Goal: Task Accomplishment & Management: Manage account settings

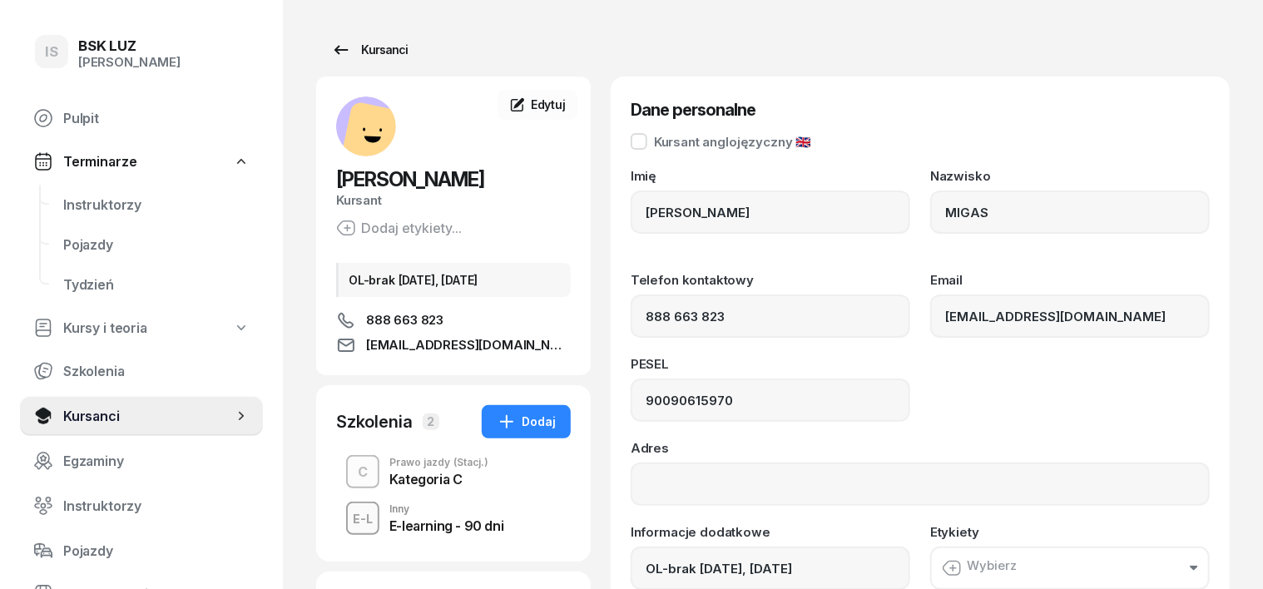
click at [363, 49] on div "Kursanci" at bounding box center [369, 50] width 77 height 20
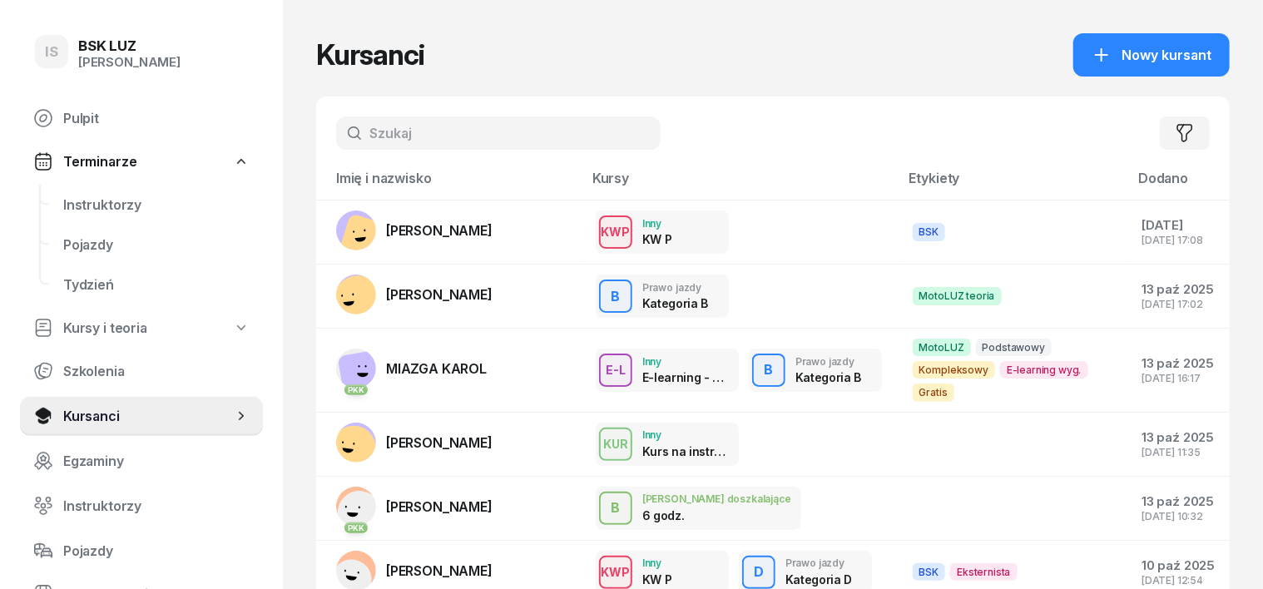
click at [349, 137] on input "text" at bounding box center [498, 132] width 324 height 33
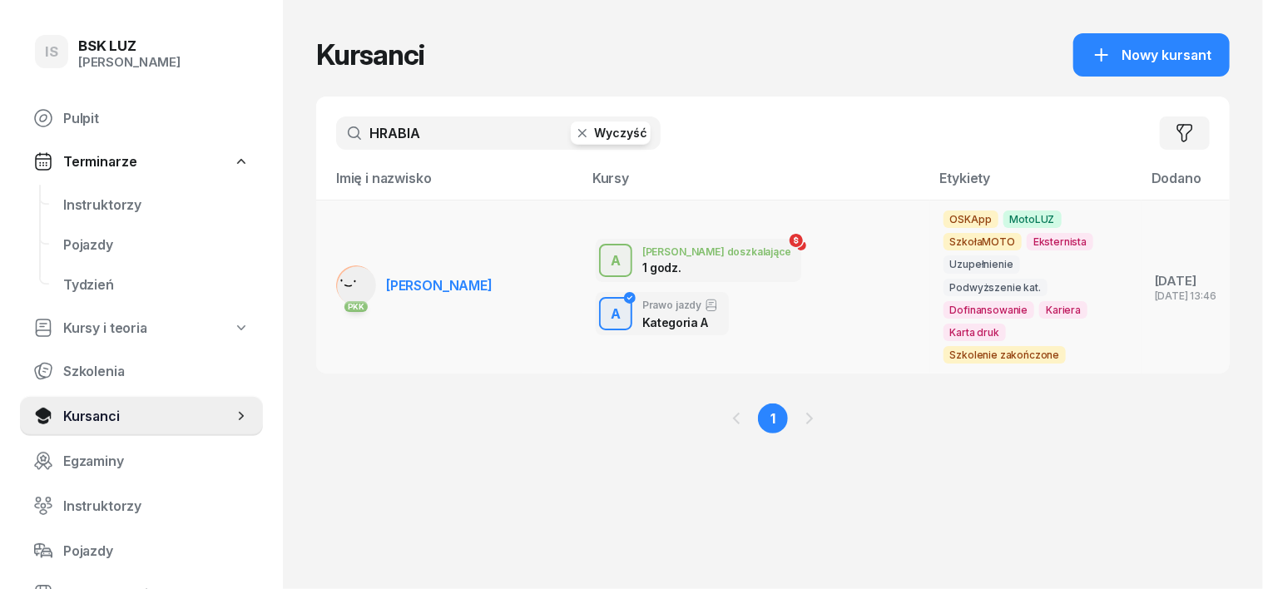
type input "HRABIA"
click at [329, 260] on rect at bounding box center [356, 286] width 55 height 55
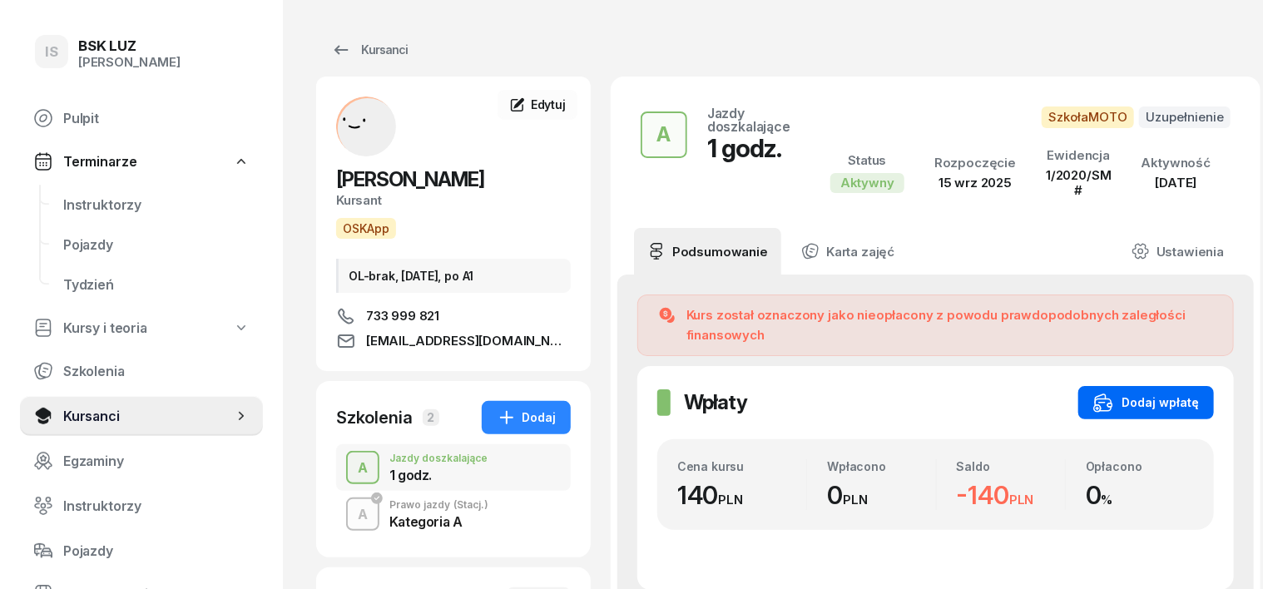
click at [1185, 393] on div "Dodaj wpłatę" at bounding box center [1146, 403] width 106 height 20
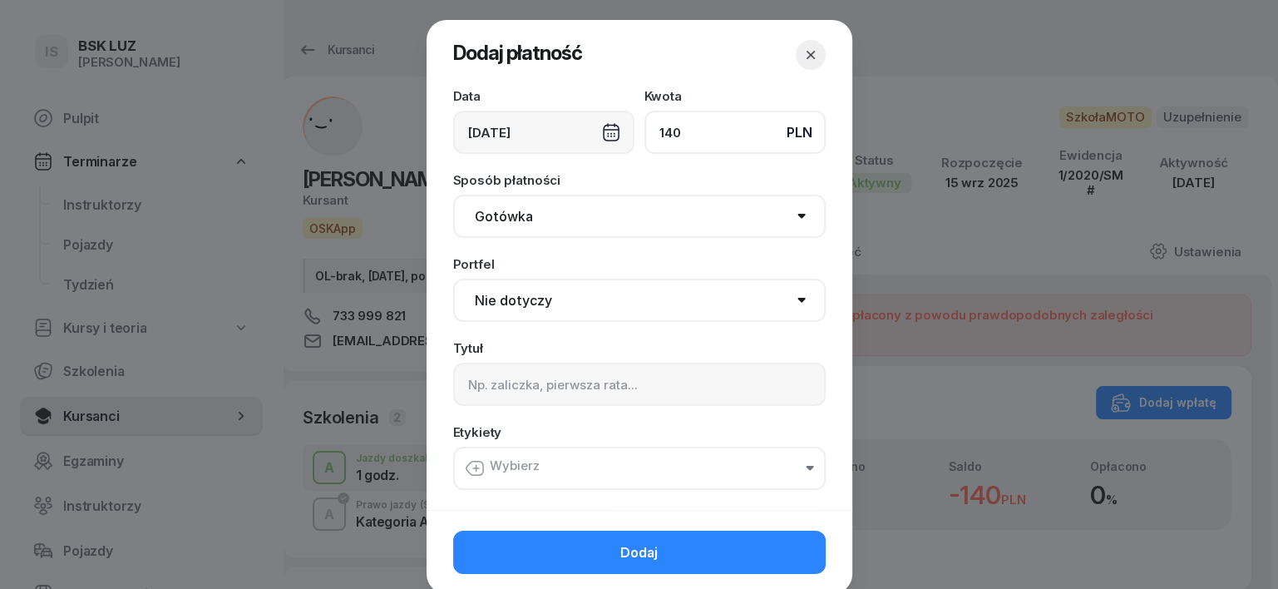
type input "140"
click at [492, 217] on select "Gotówka Karta Przelew Płatności online BLIK" at bounding box center [639, 216] width 373 height 43
select select "transfer"
click at [453, 195] on select "Gotówka Karta Przelew Płatności online BLIK" at bounding box center [639, 216] width 373 height 43
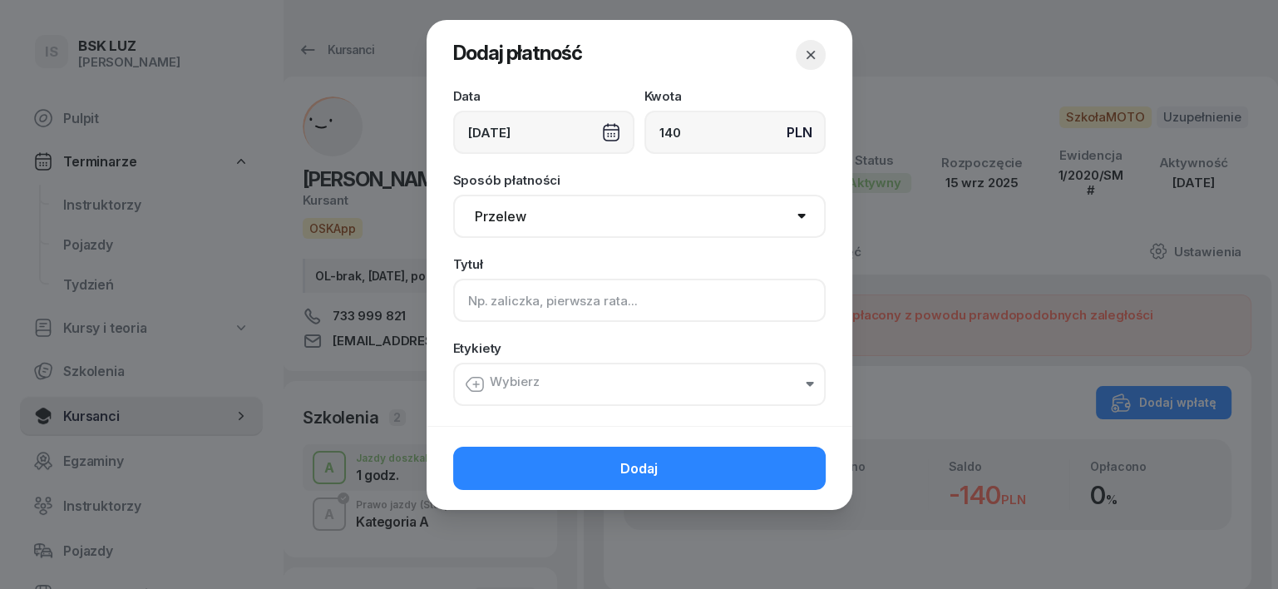
click at [470, 303] on input at bounding box center [639, 300] width 373 height 43
click at [617, 128] on div "[DATE]" at bounding box center [543, 132] width 181 height 43
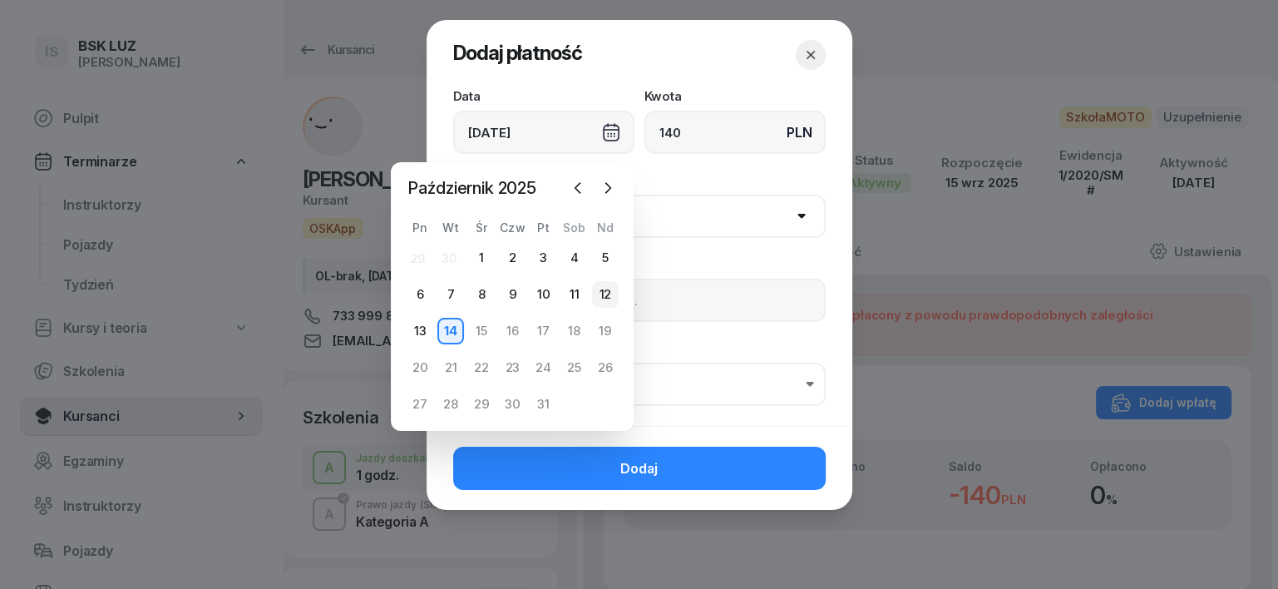
click at [602, 297] on div "12" at bounding box center [605, 294] width 27 height 27
type input "[DATE]"
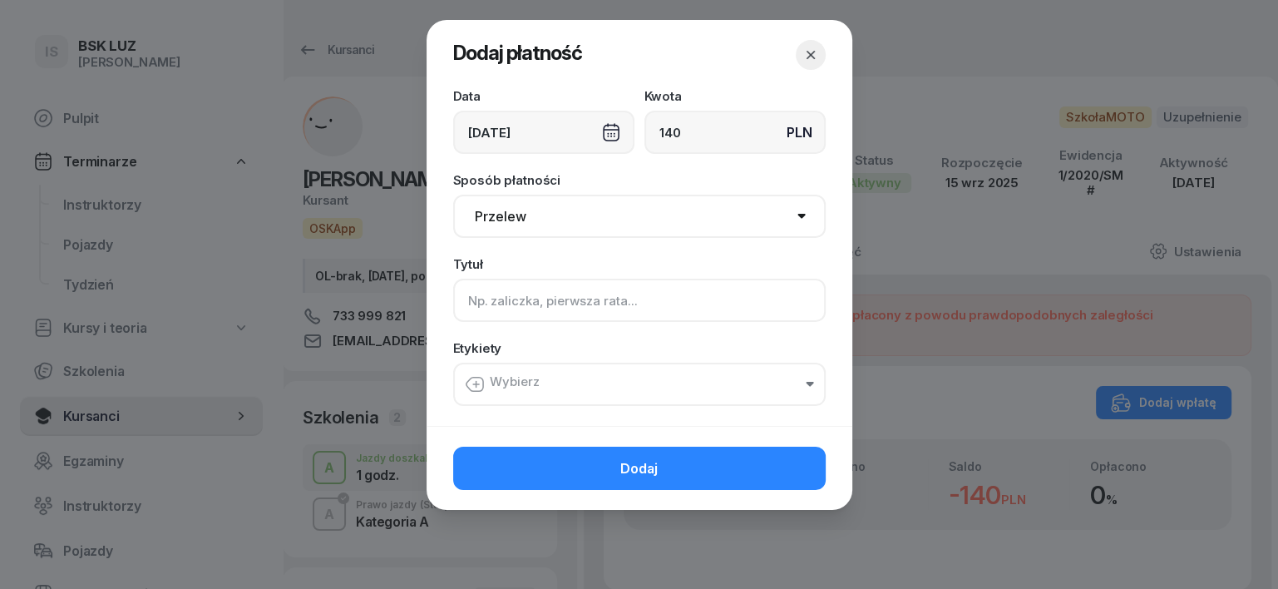
click at [467, 289] on input at bounding box center [639, 300] width 373 height 43
type input "A"
click at [476, 382] on icon "button" at bounding box center [476, 385] width 0 height 6
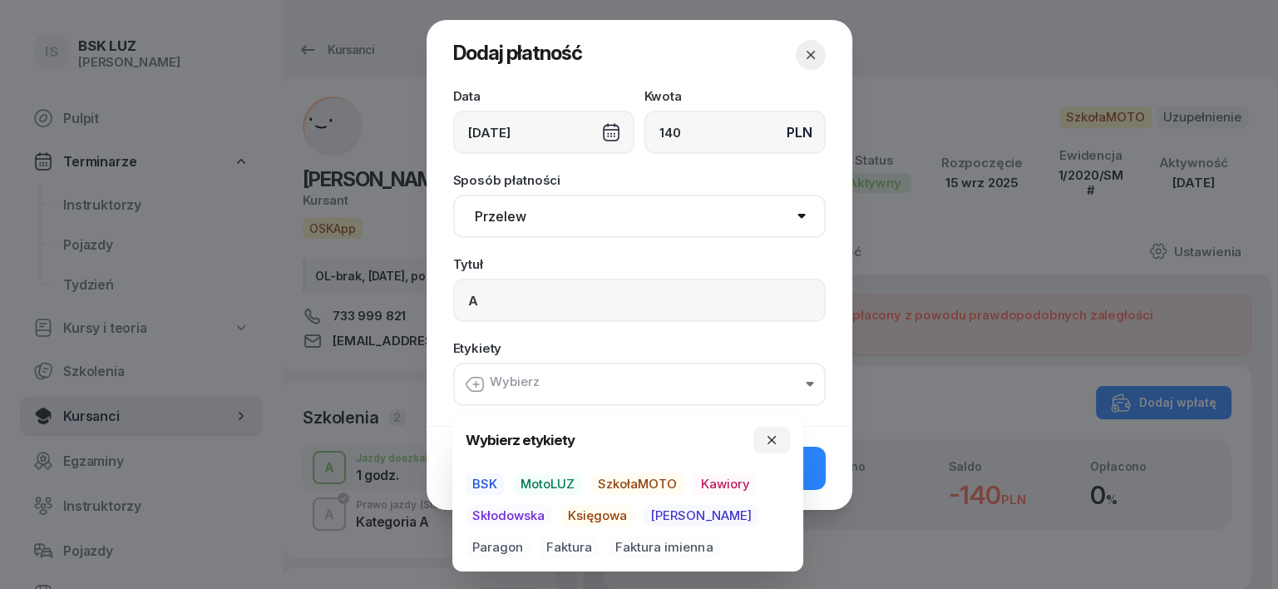
click at [657, 486] on span "SzkołaMOTO" at bounding box center [637, 484] width 92 height 22
click at [662, 513] on span "[PERSON_NAME]" at bounding box center [701, 517] width 114 height 22
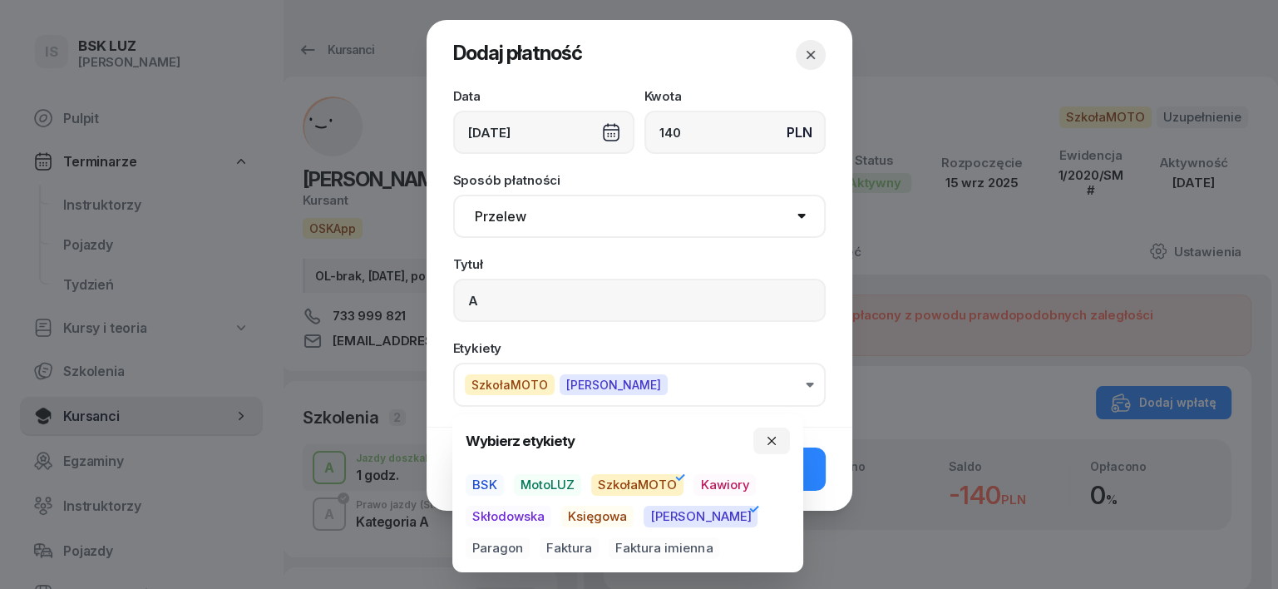
click at [530, 537] on span "Paragon" at bounding box center [498, 548] width 64 height 22
click at [774, 436] on icon "button" at bounding box center [771, 440] width 13 height 13
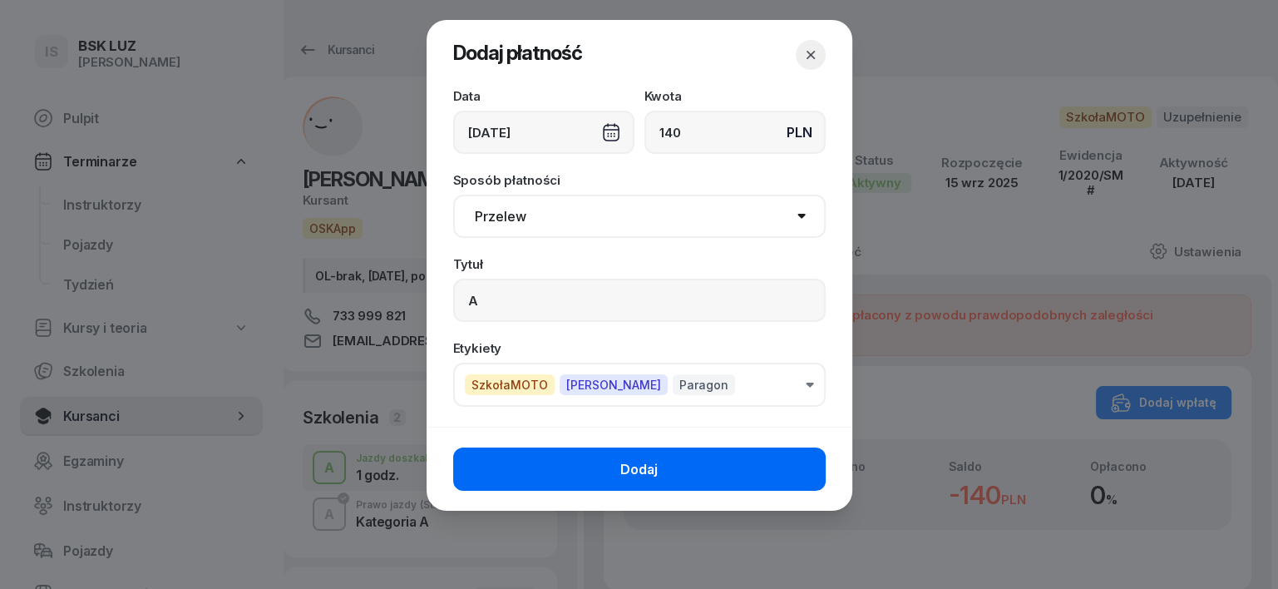
click at [789, 473] on button "Dodaj" at bounding box center [639, 468] width 373 height 43
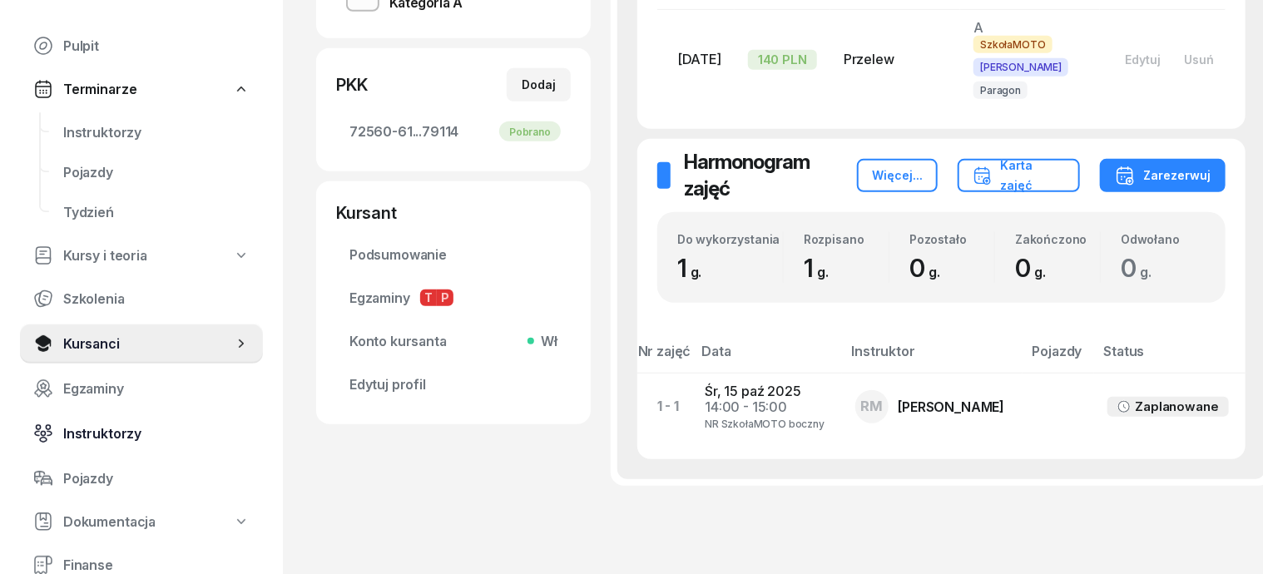
scroll to position [103, 0]
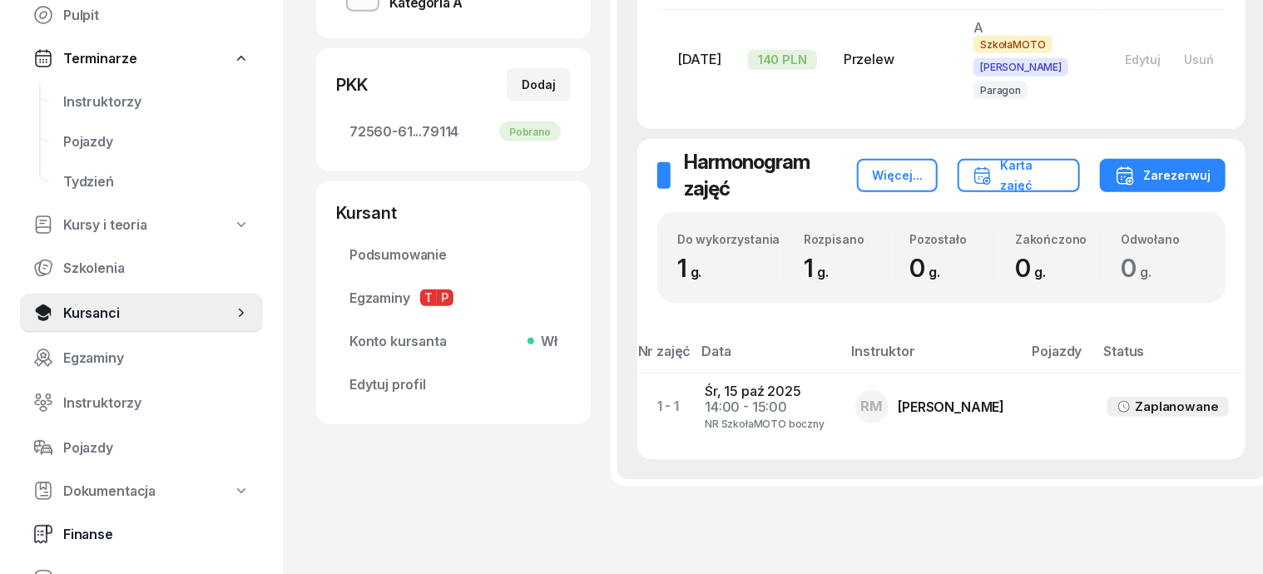
click at [96, 530] on span "Finanse" at bounding box center [156, 535] width 186 height 16
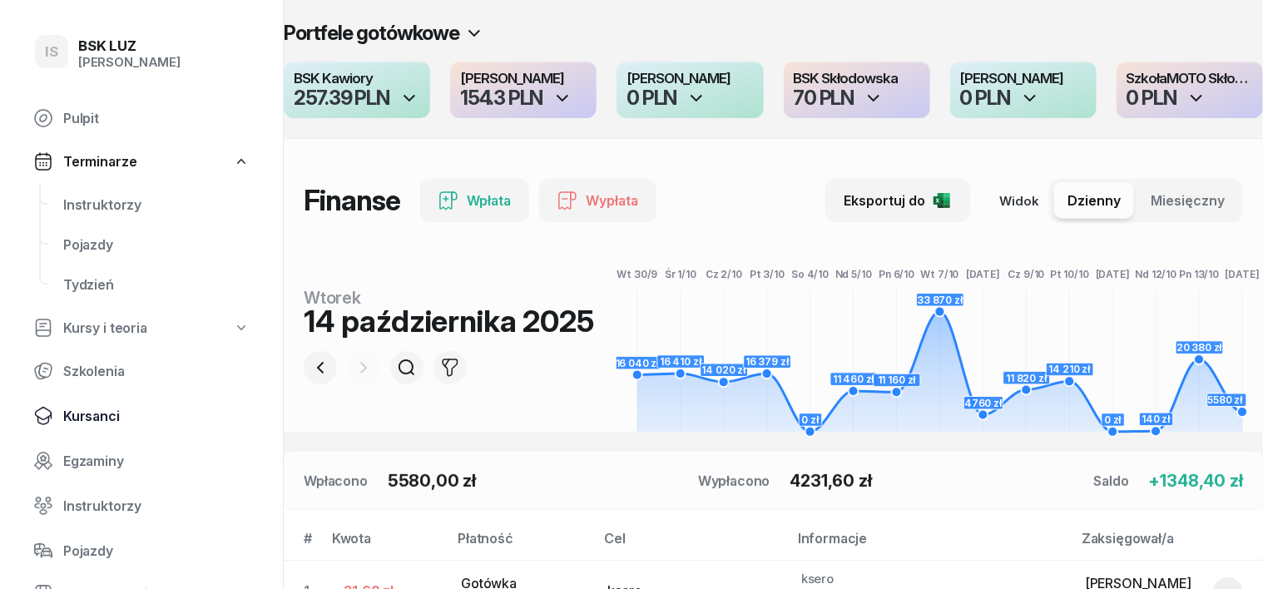
click at [103, 413] on span "Kursanci" at bounding box center [156, 416] width 186 height 16
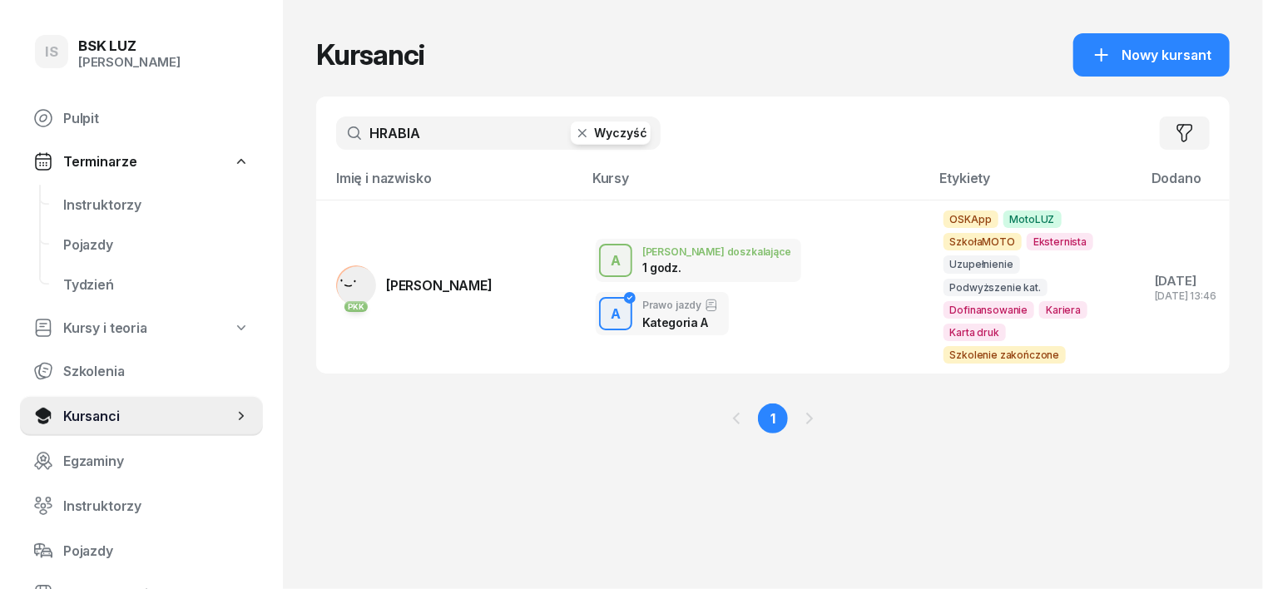
click at [574, 132] on icon "button" at bounding box center [582, 133] width 17 height 17
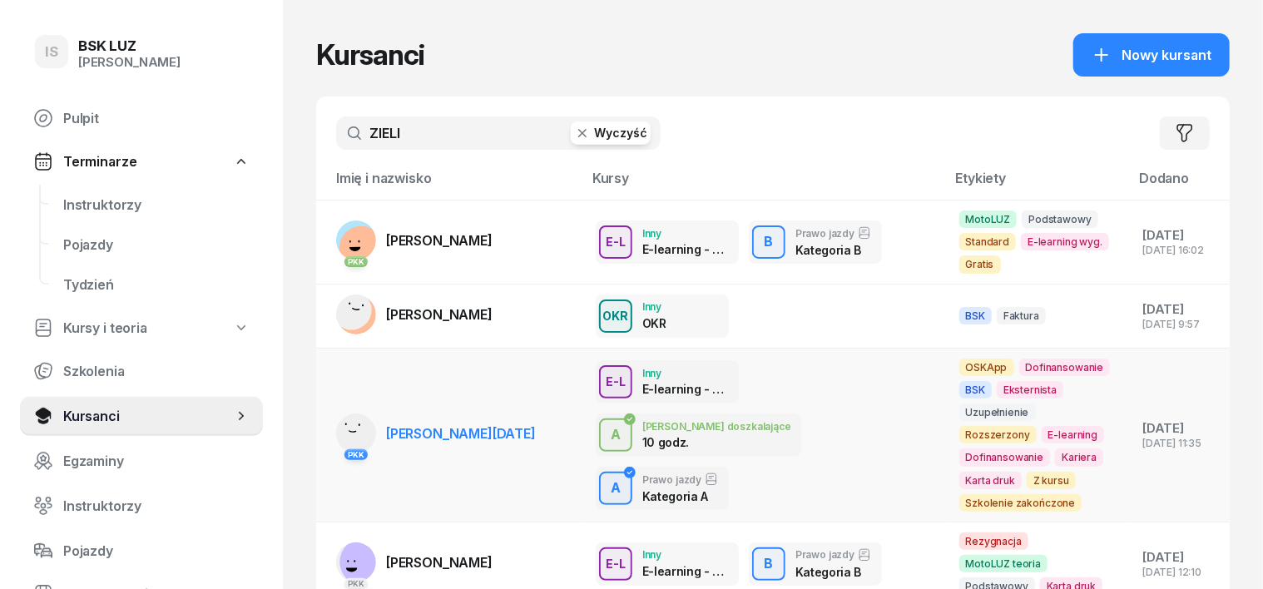
type input "ZIELI"
click at [324, 420] on g at bounding box center [355, 429] width 63 height 63
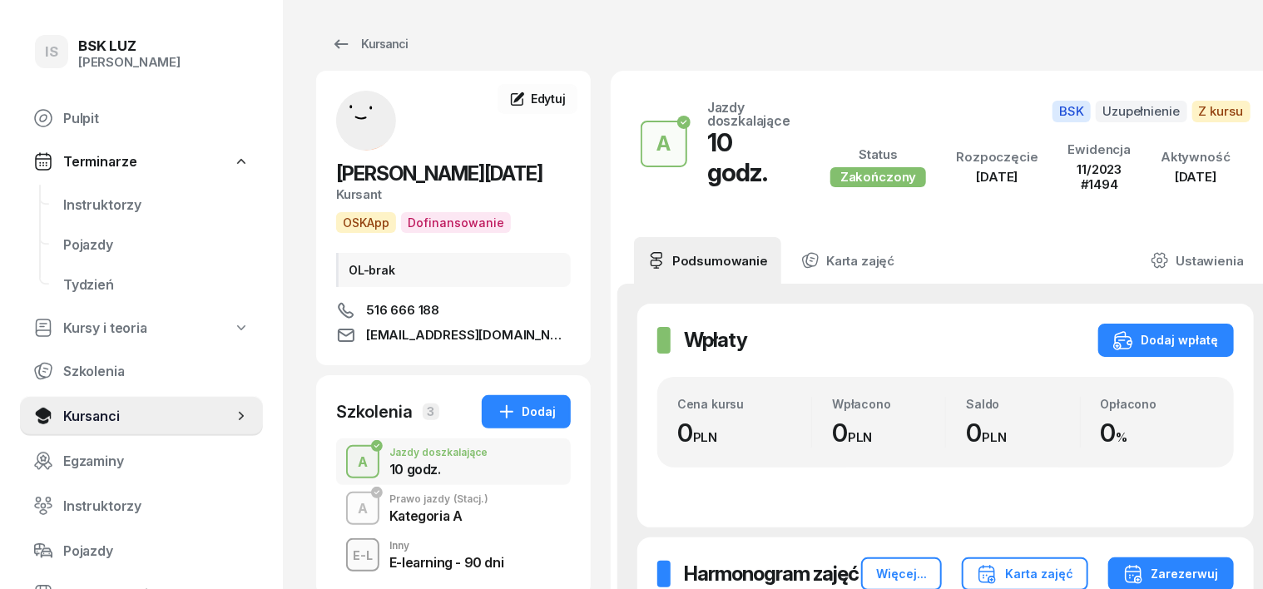
scroll to position [3, 0]
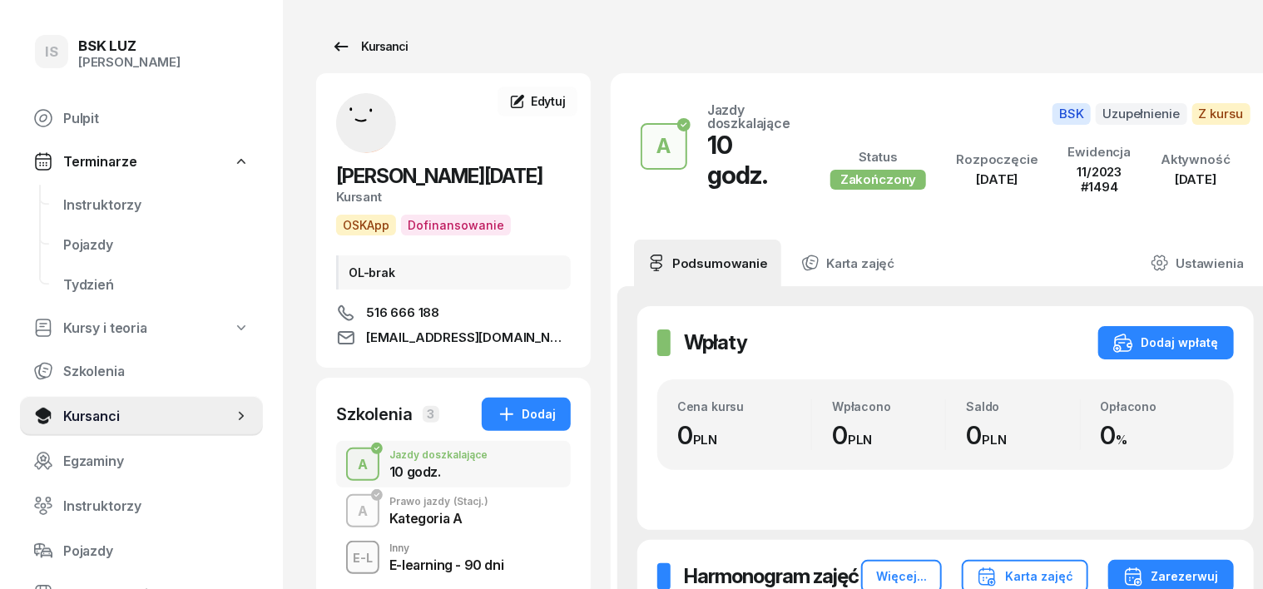
click at [358, 43] on div "Kursanci" at bounding box center [369, 47] width 77 height 20
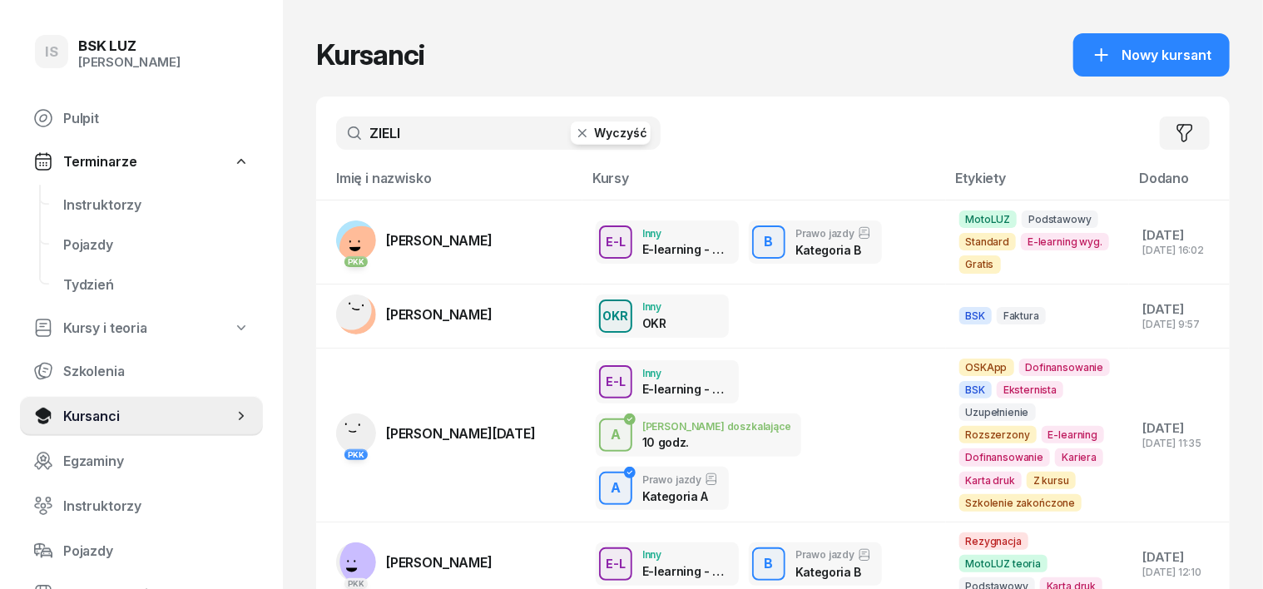
click at [574, 135] on icon "button" at bounding box center [582, 133] width 17 height 17
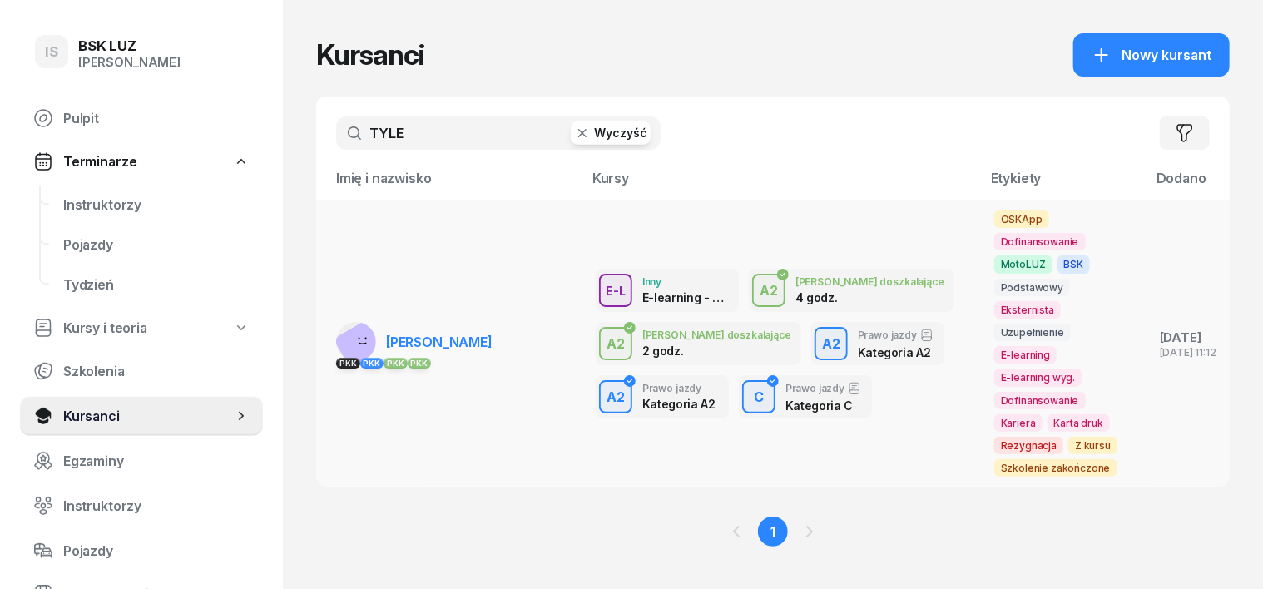
type input "TYLE"
click at [334, 319] on rect at bounding box center [361, 346] width 55 height 55
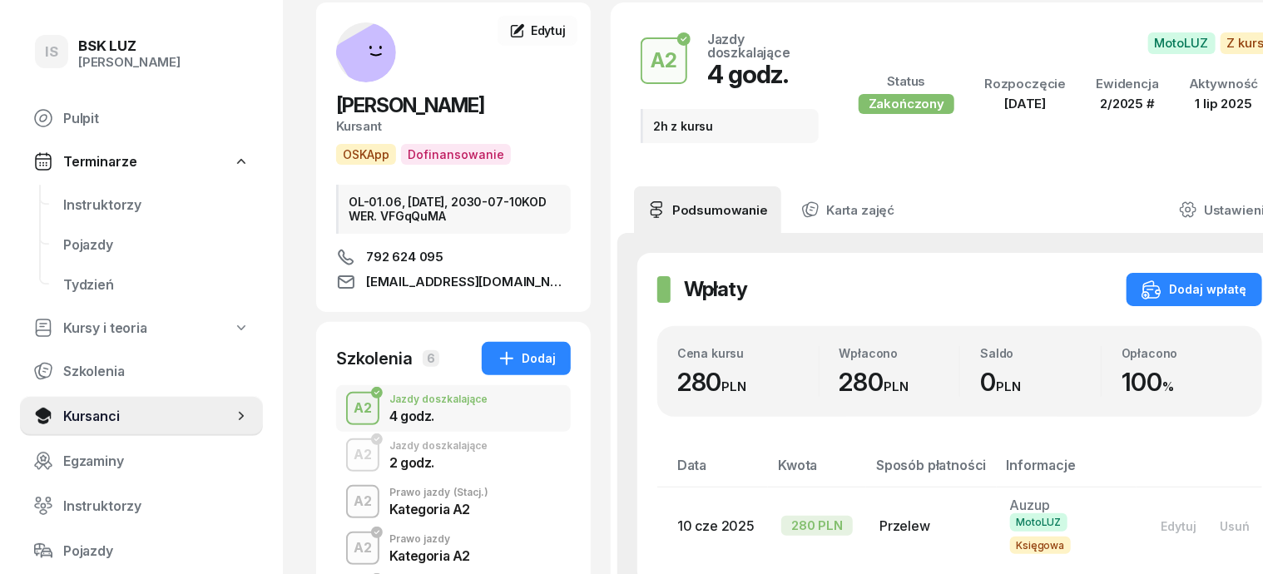
scroll to position [103, 0]
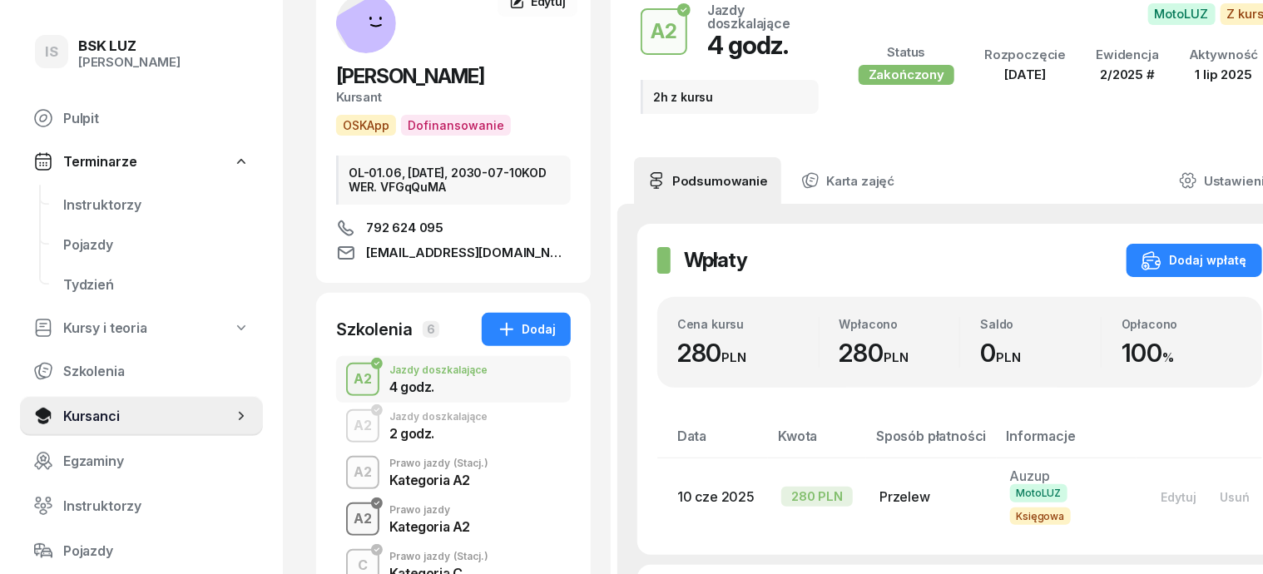
click at [347, 512] on div "A2" at bounding box center [363, 518] width 32 height 22
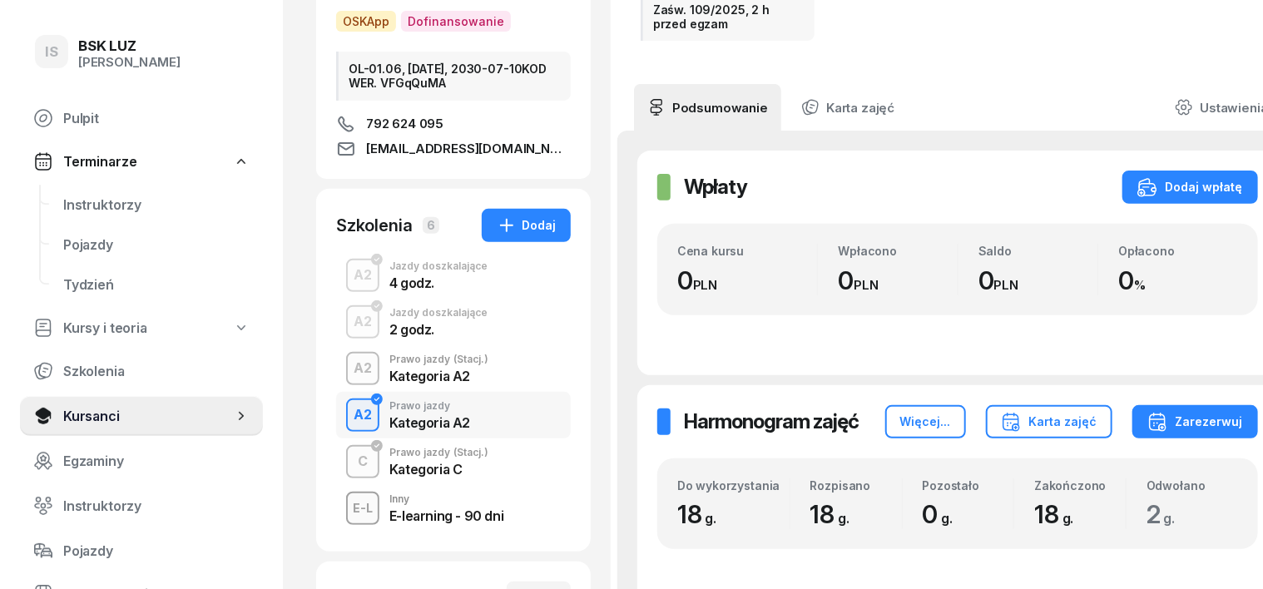
scroll to position [208, 0]
click at [347, 317] on div "A2" at bounding box center [363, 320] width 32 height 22
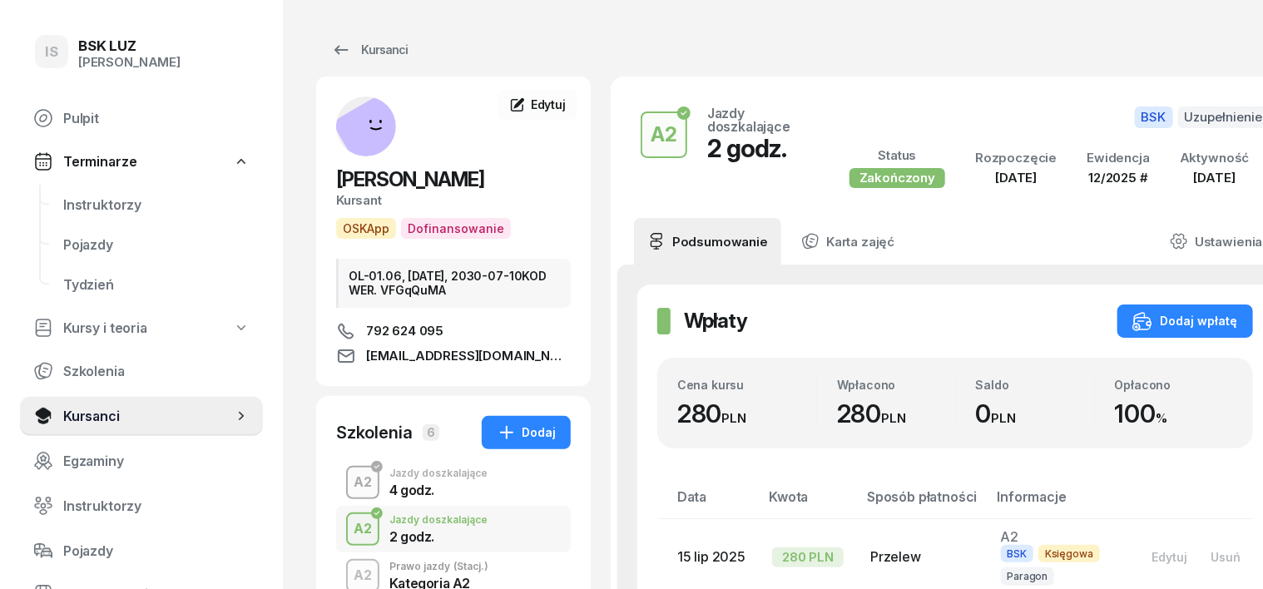
click at [347, 479] on div "A2" at bounding box center [363, 482] width 32 height 22
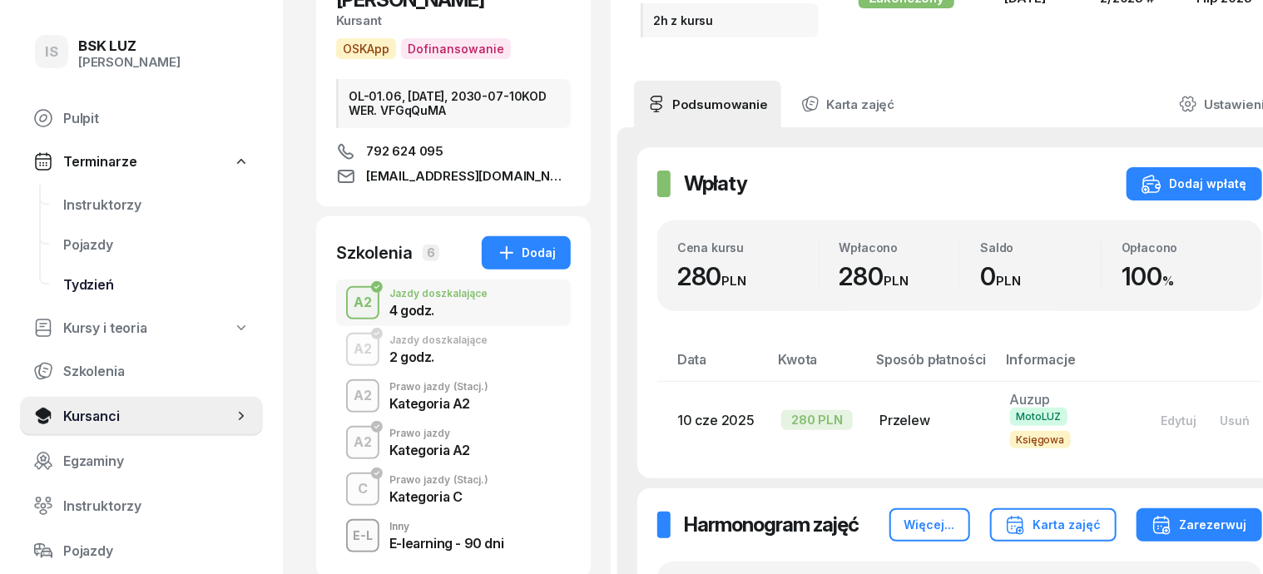
scroll to position [103, 0]
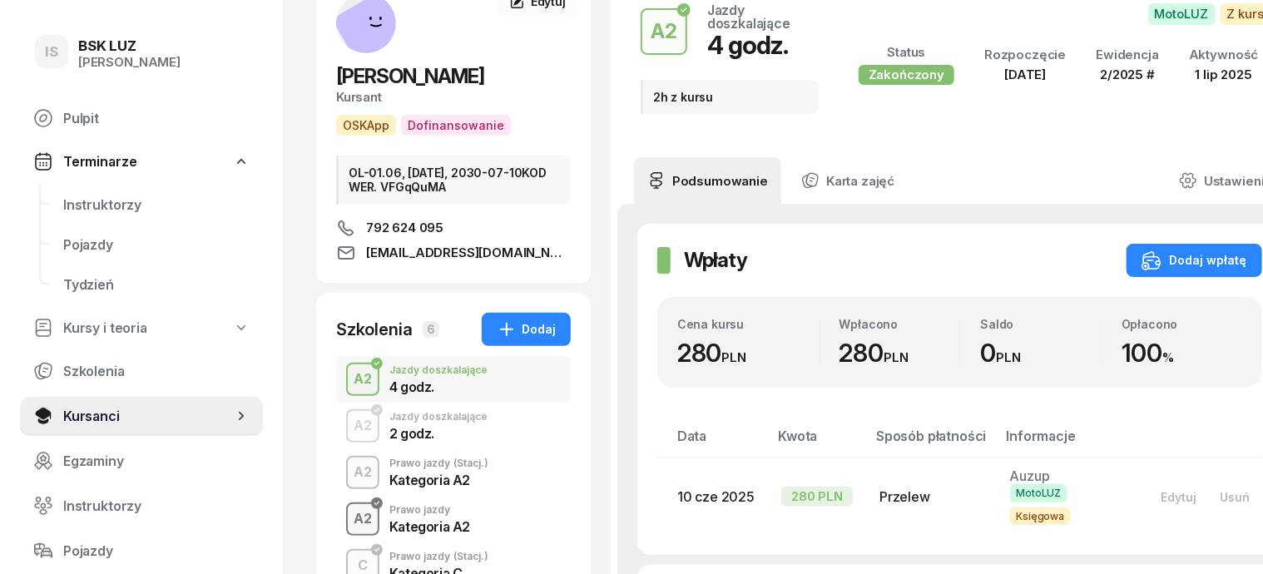
click at [347, 509] on div "A2" at bounding box center [363, 518] width 32 height 22
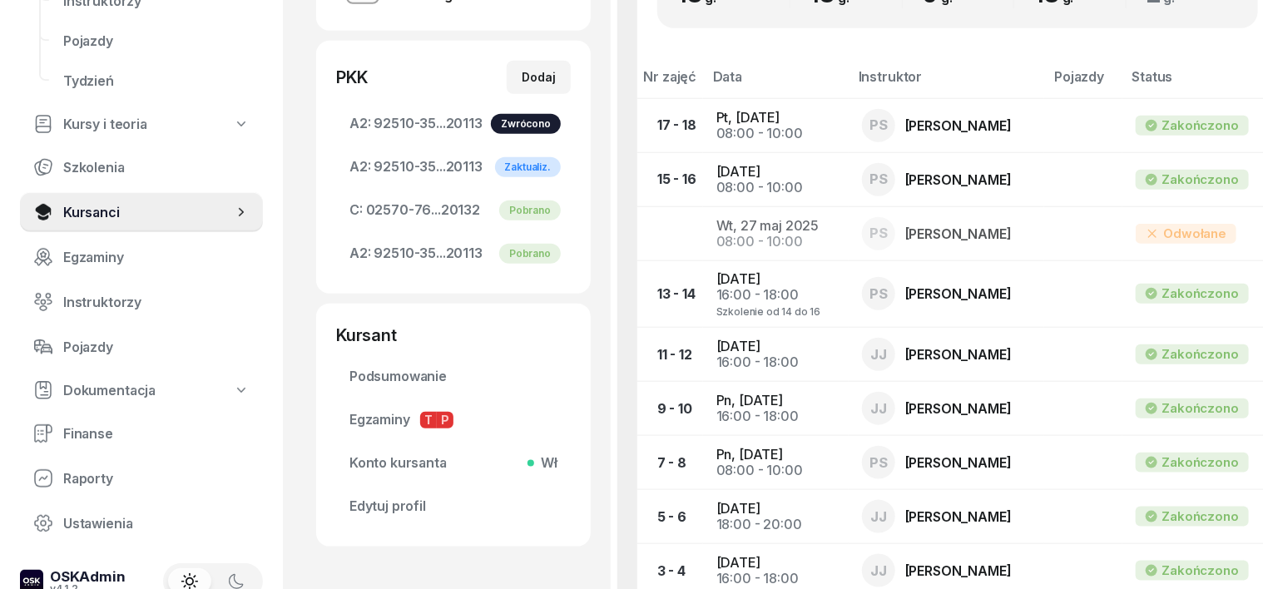
scroll to position [234, 0]
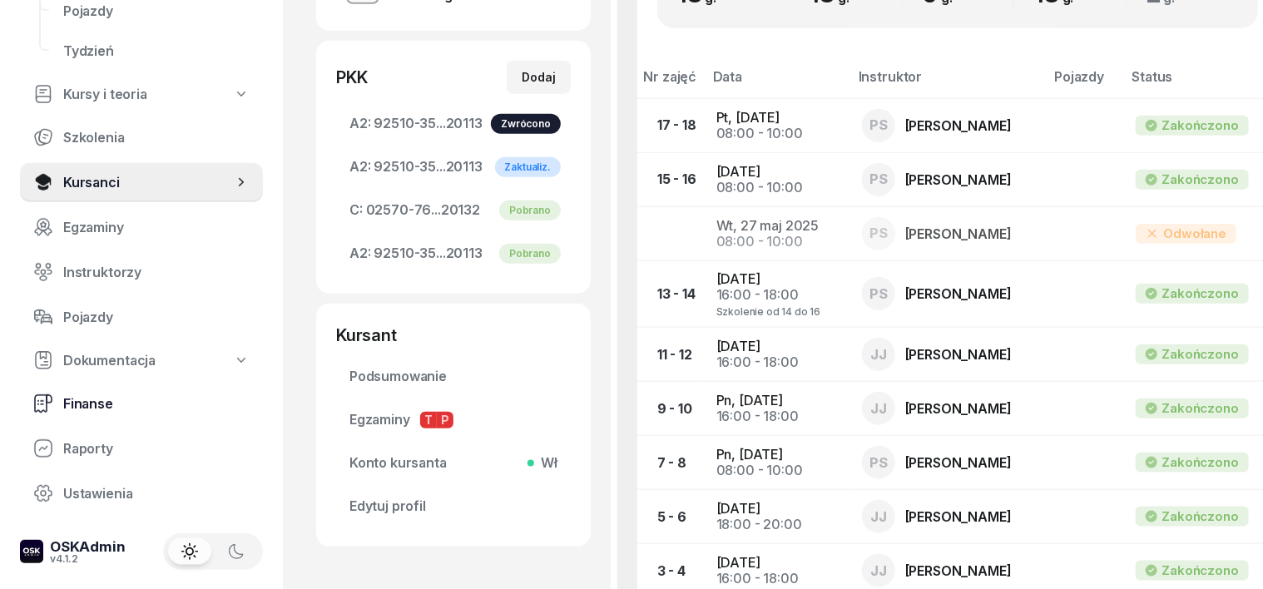
click at [101, 403] on span "Finanse" at bounding box center [156, 404] width 186 height 16
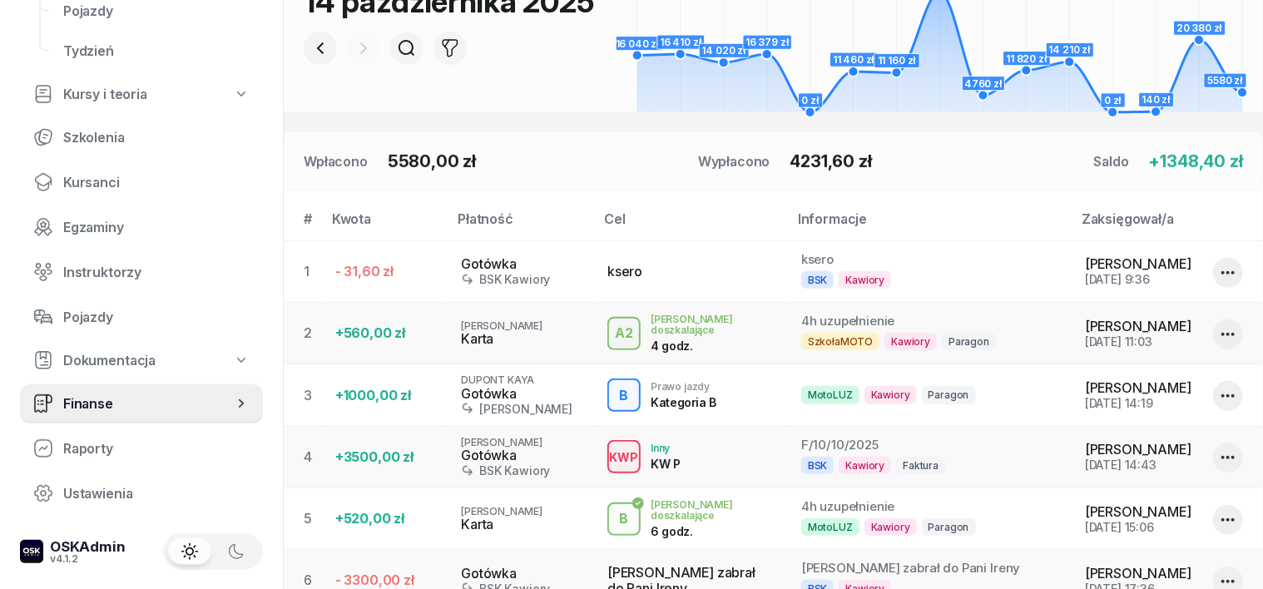
scroll to position [519, 0]
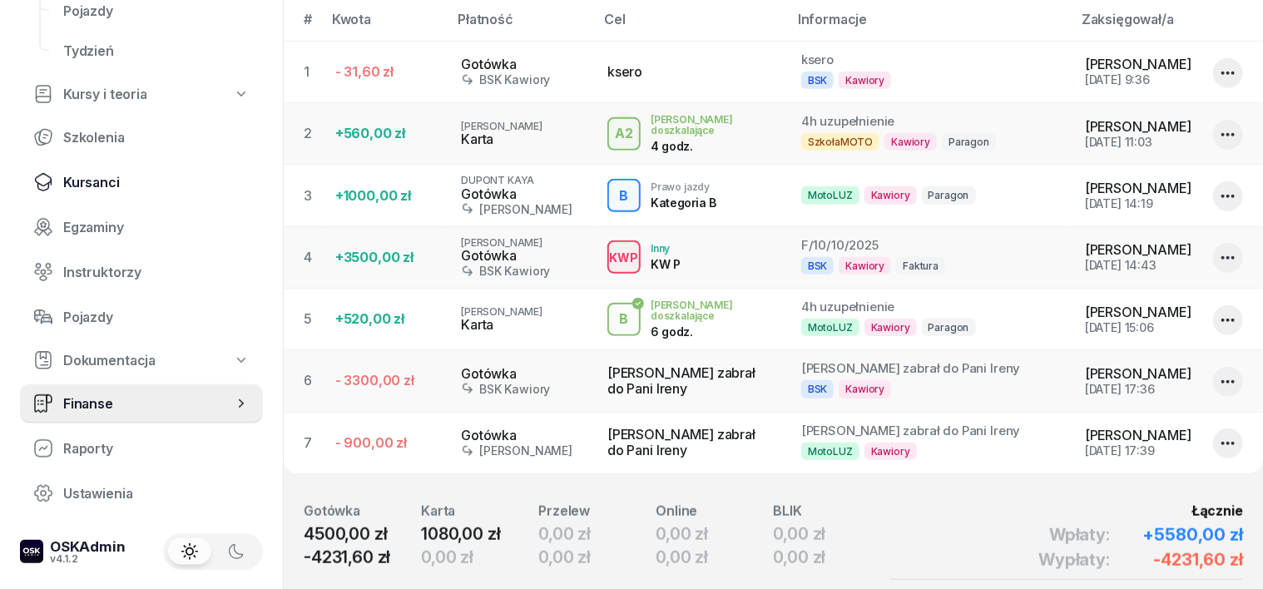
click at [87, 185] on span "Kursanci" at bounding box center [156, 183] width 186 height 16
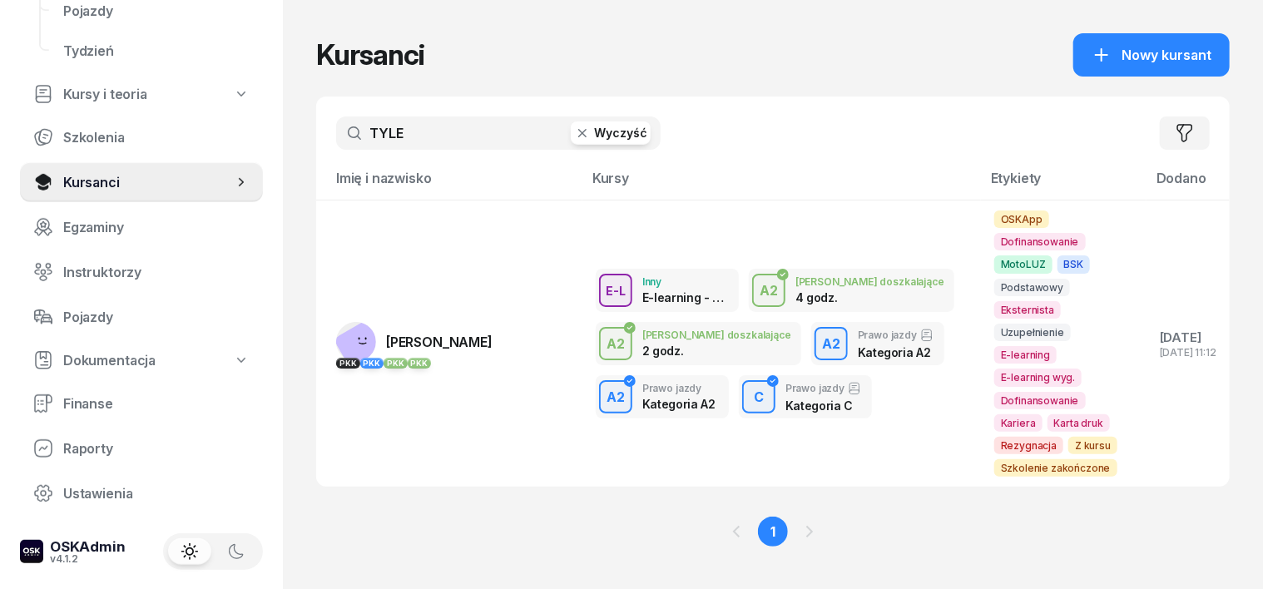
click at [574, 134] on icon "button" at bounding box center [582, 133] width 17 height 17
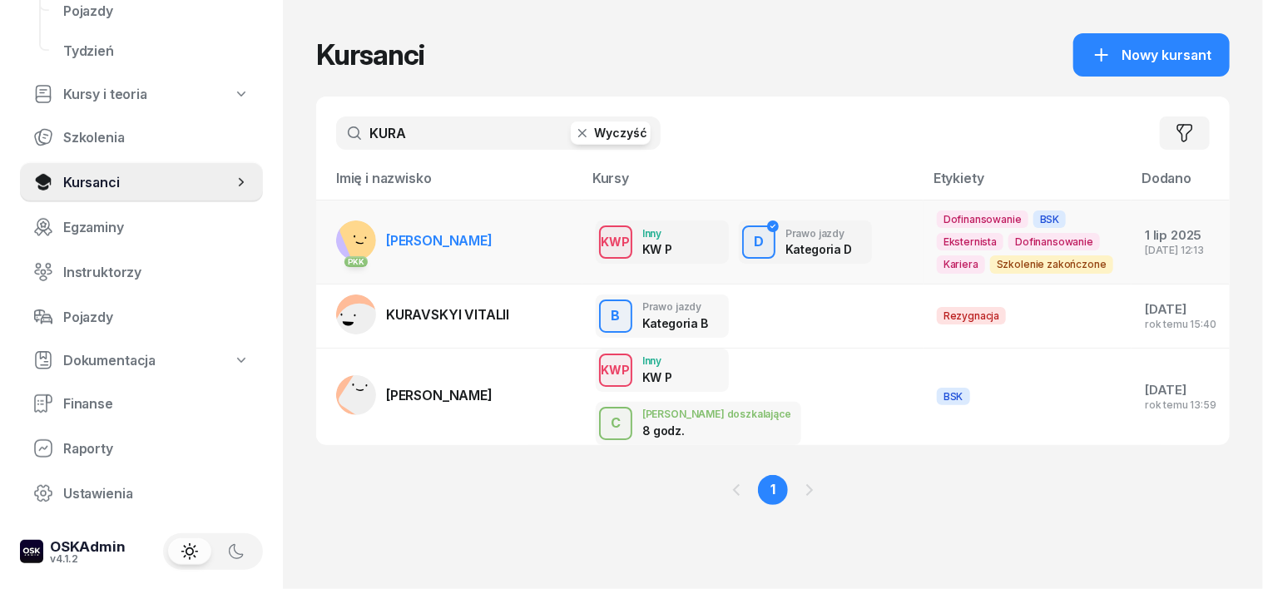
type input "KURA"
click at [338, 240] on rect at bounding box center [366, 237] width 57 height 57
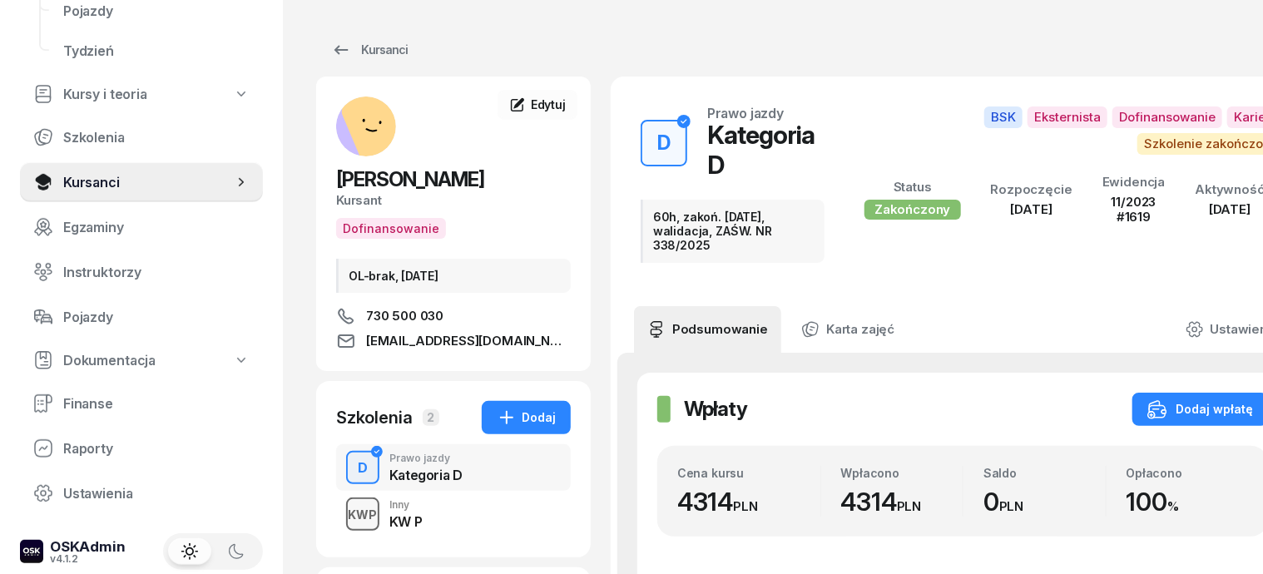
click at [342, 512] on div "KWP" at bounding box center [363, 514] width 42 height 21
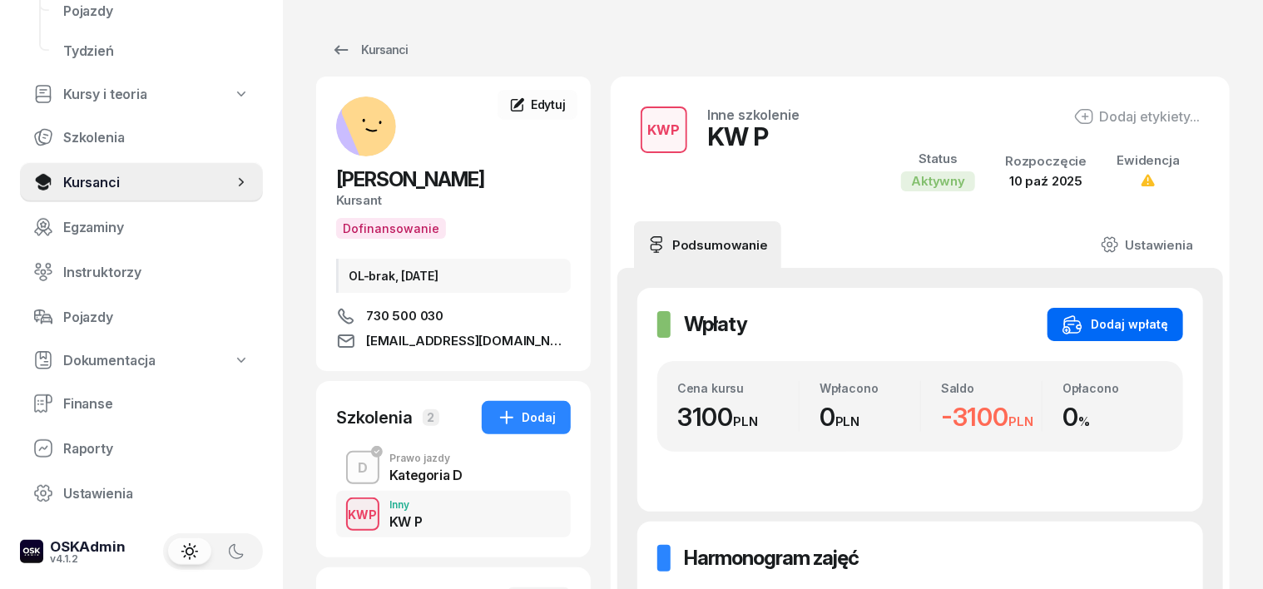
click at [1168, 316] on div "Dodaj wpłatę" at bounding box center [1115, 324] width 106 height 20
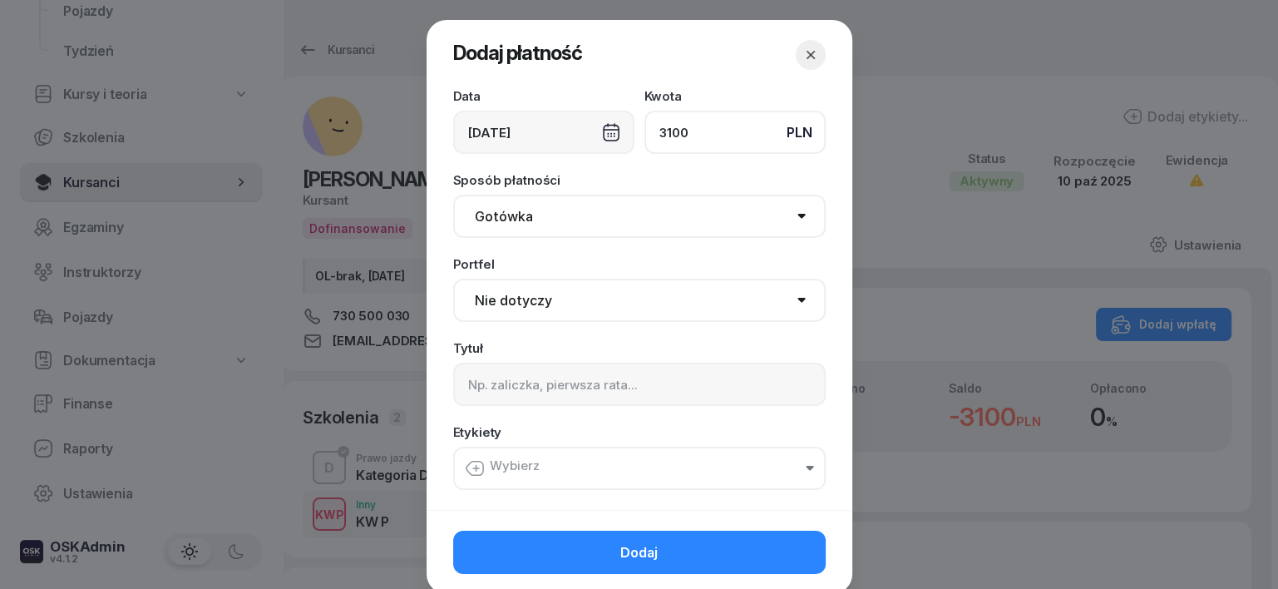
type input "3100"
click at [502, 216] on select "Gotówka Karta Przelew Płatności online BLIK" at bounding box center [639, 216] width 373 height 43
select select "transfer"
click at [453, 195] on select "Gotówka Karta Przelew Płatności online BLIK" at bounding box center [639, 216] width 373 height 43
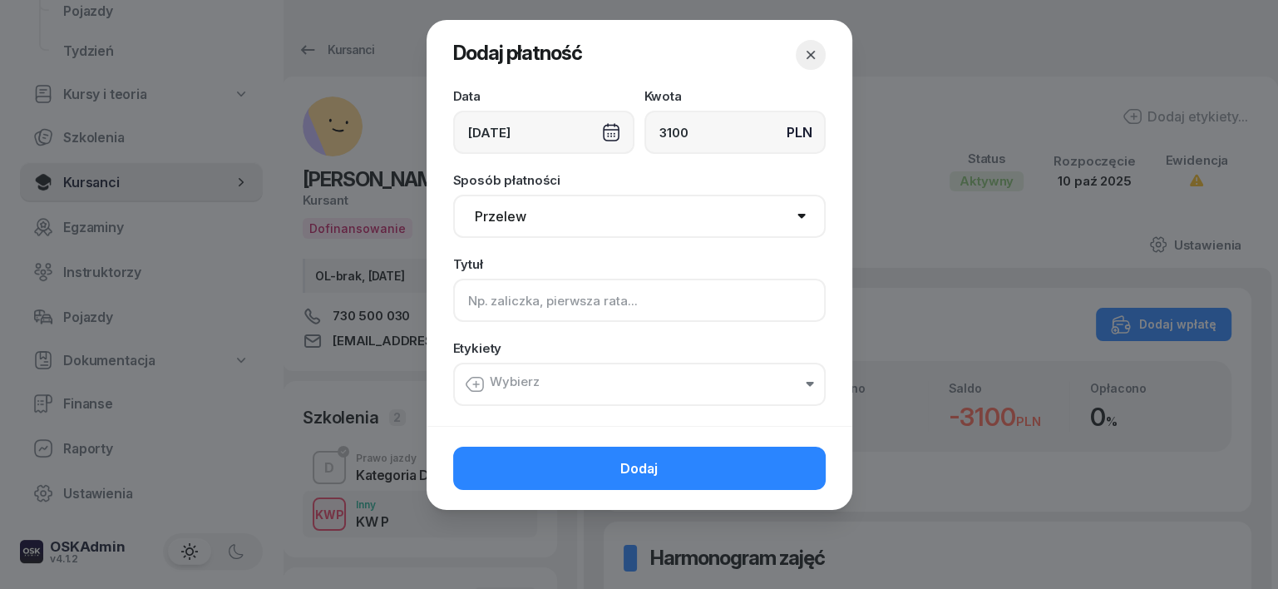
click at [470, 296] on input at bounding box center [639, 300] width 373 height 43
type input "KW P - F/11/10/2025"
click at [477, 380] on icon "button" at bounding box center [475, 384] width 20 height 20
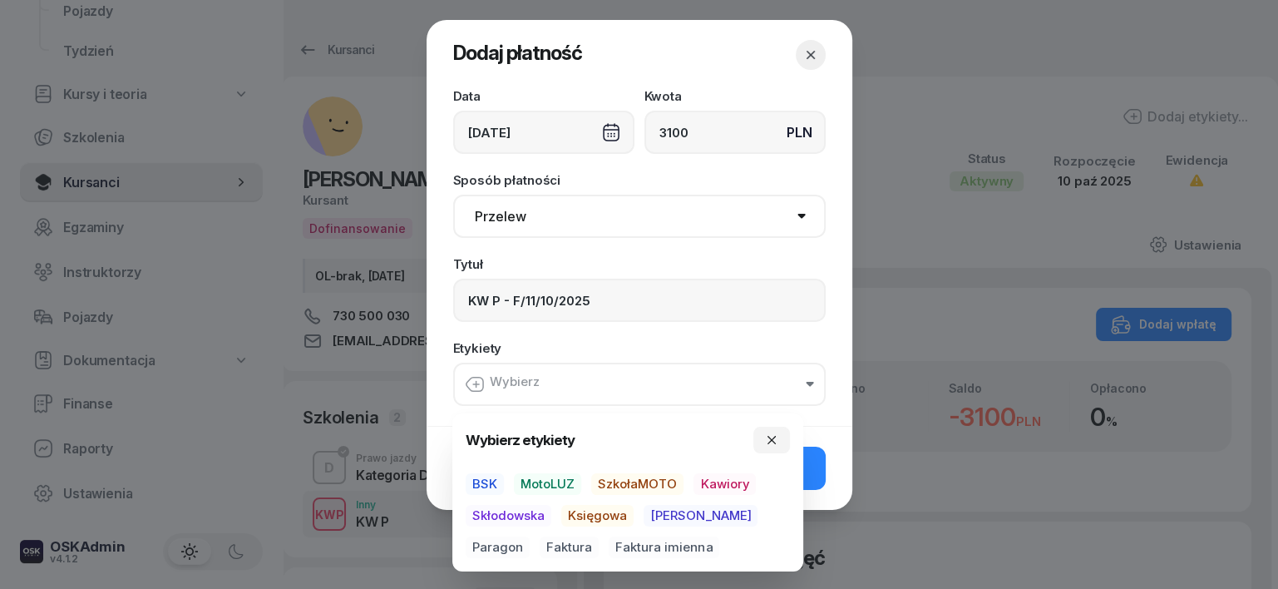
drag, startPoint x: 490, startPoint y: 484, endPoint x: 537, endPoint y: 516, distance: 57.0
click at [497, 488] on span "BSK" at bounding box center [485, 484] width 38 height 22
click at [596, 514] on span "Księgowa" at bounding box center [597, 517] width 72 height 22
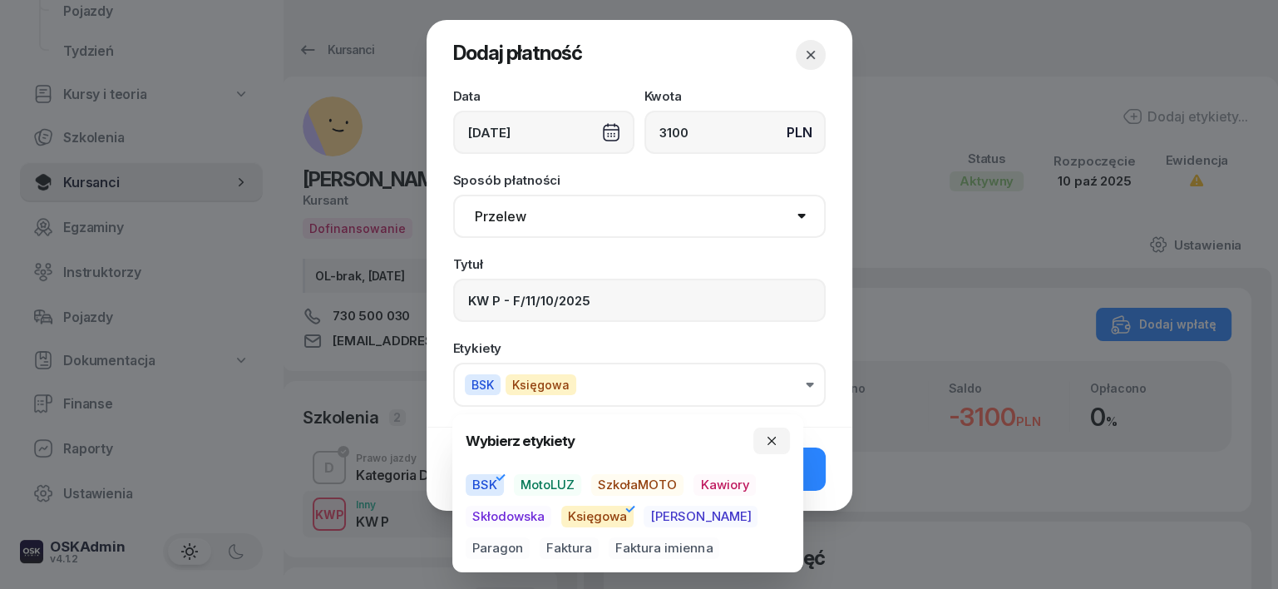
click at [540, 549] on span "Faktura" at bounding box center [569, 548] width 59 height 22
click at [775, 442] on icon "button" at bounding box center [771, 440] width 13 height 13
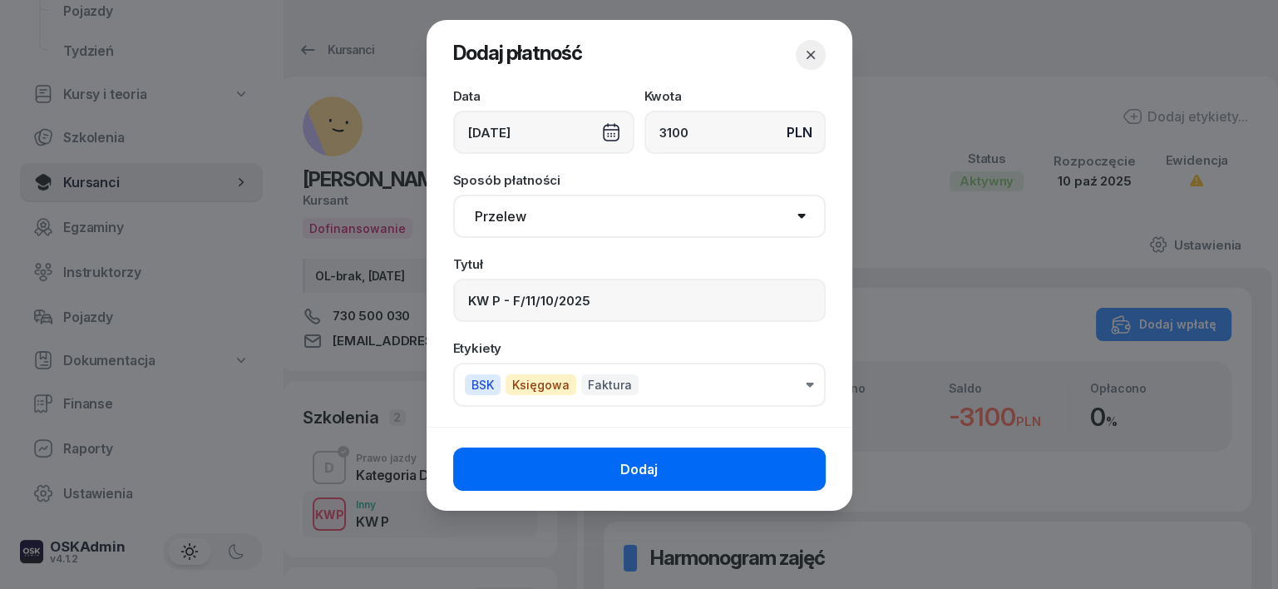
click at [801, 473] on button "Dodaj" at bounding box center [639, 468] width 373 height 43
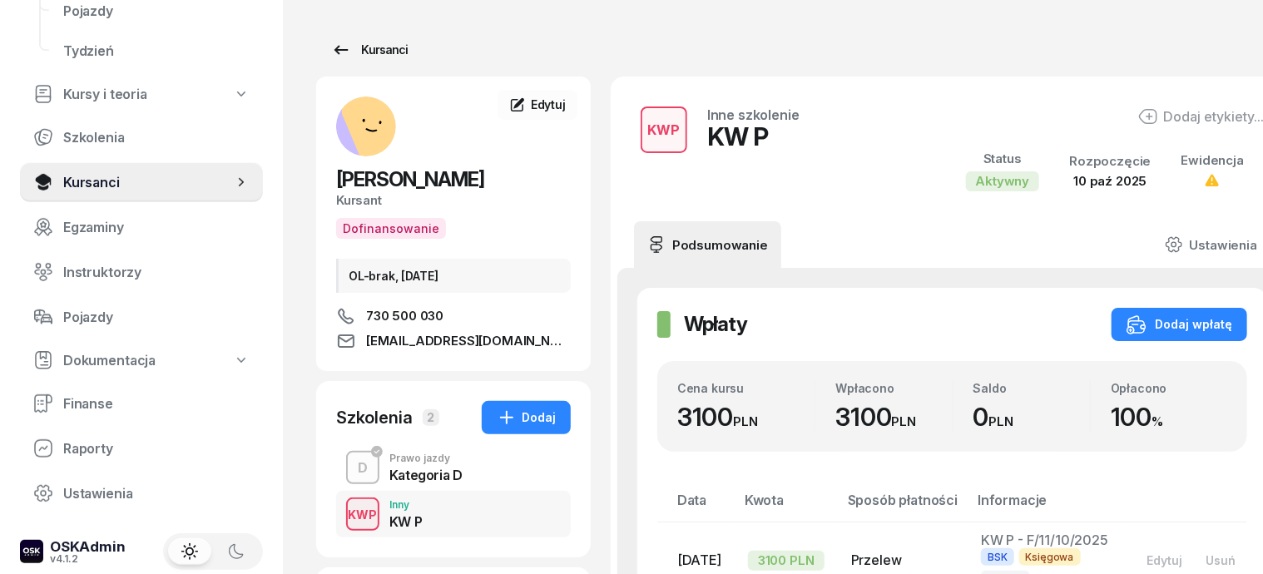
click at [350, 54] on div "Kursanci" at bounding box center [369, 50] width 77 height 20
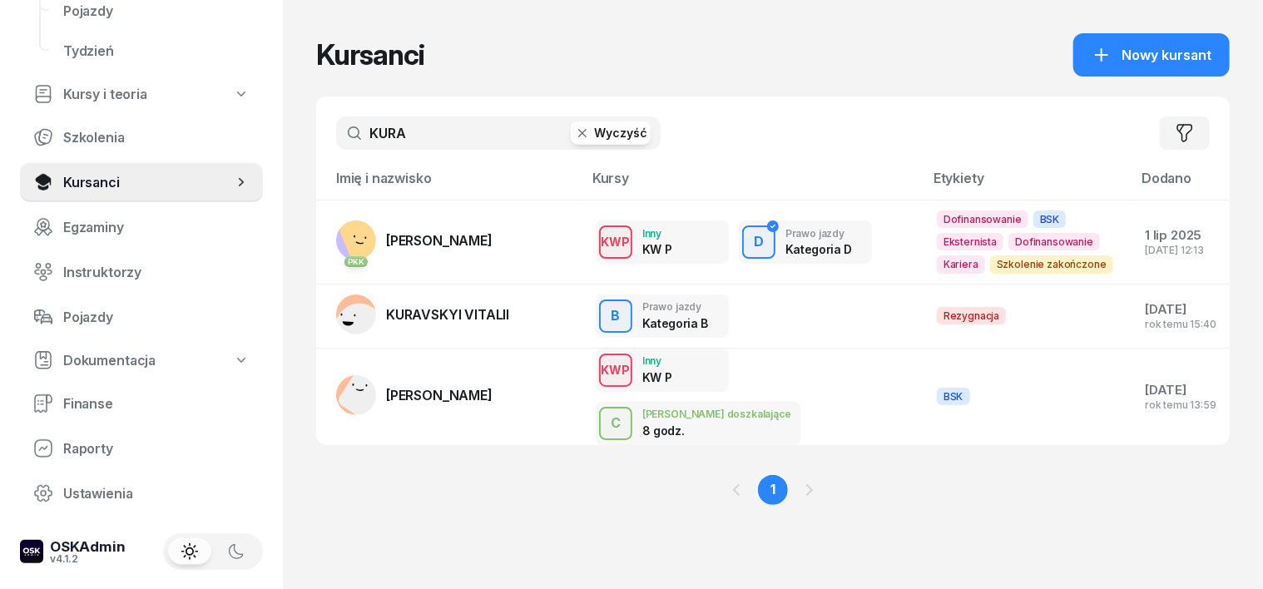
click at [574, 137] on icon "button" at bounding box center [582, 133] width 17 height 17
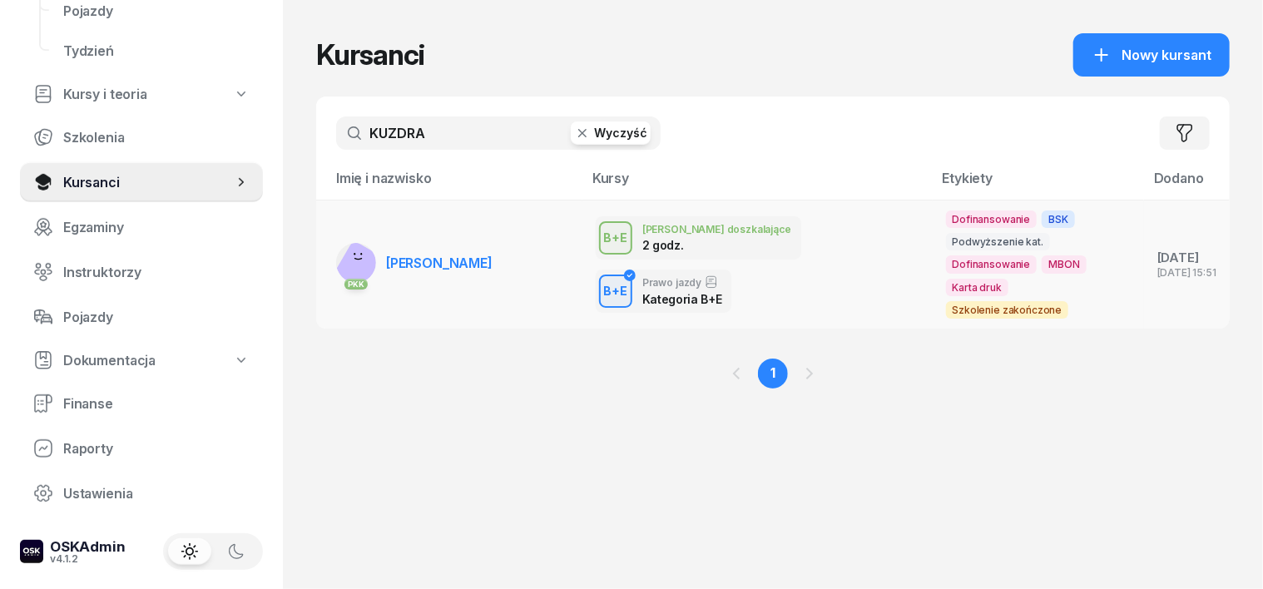
type input "KUZDRA"
click at [334, 246] on rect at bounding box center [361, 267] width 55 height 55
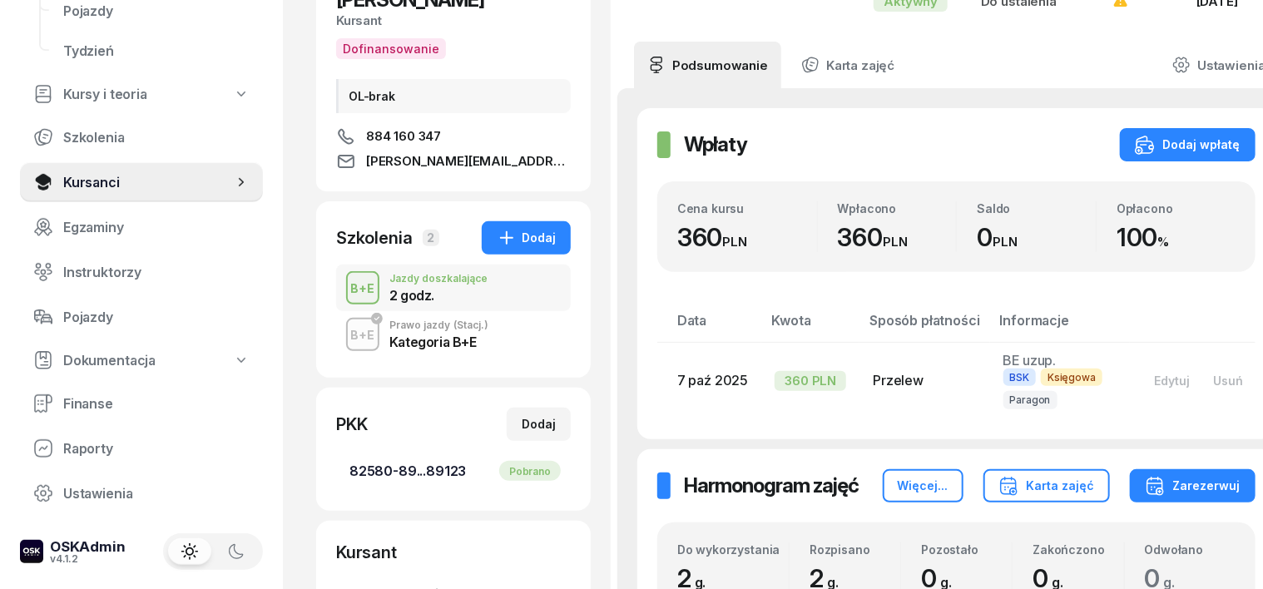
scroll to position [208, 0]
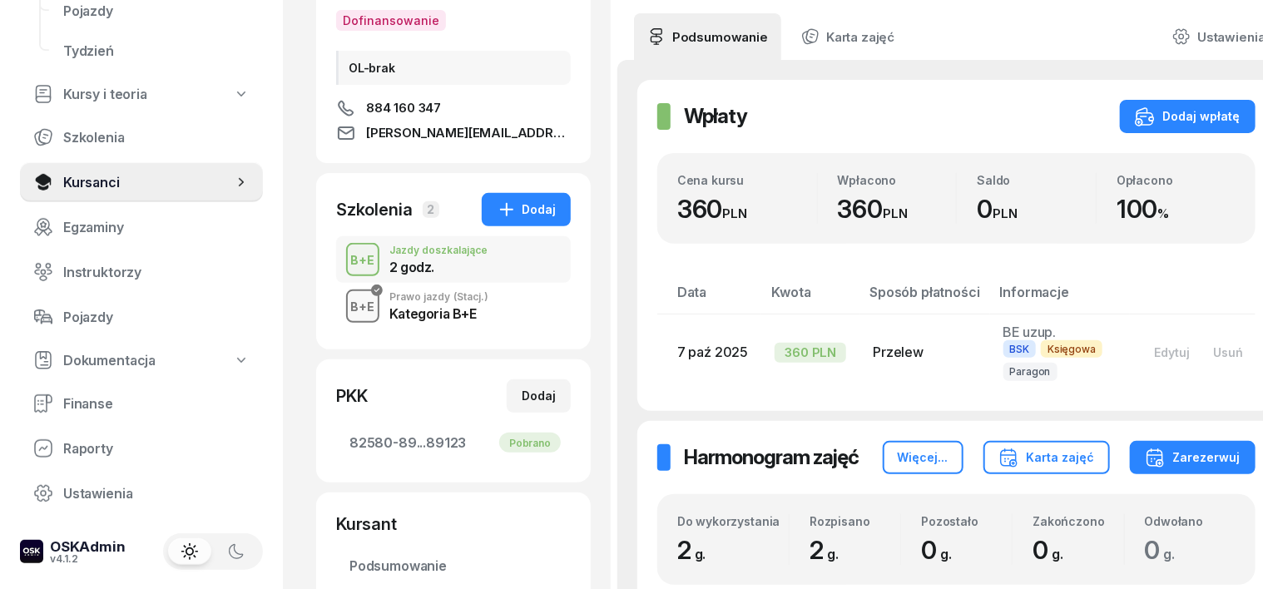
click at [344, 297] on div "B+E" at bounding box center [362, 306] width 37 height 21
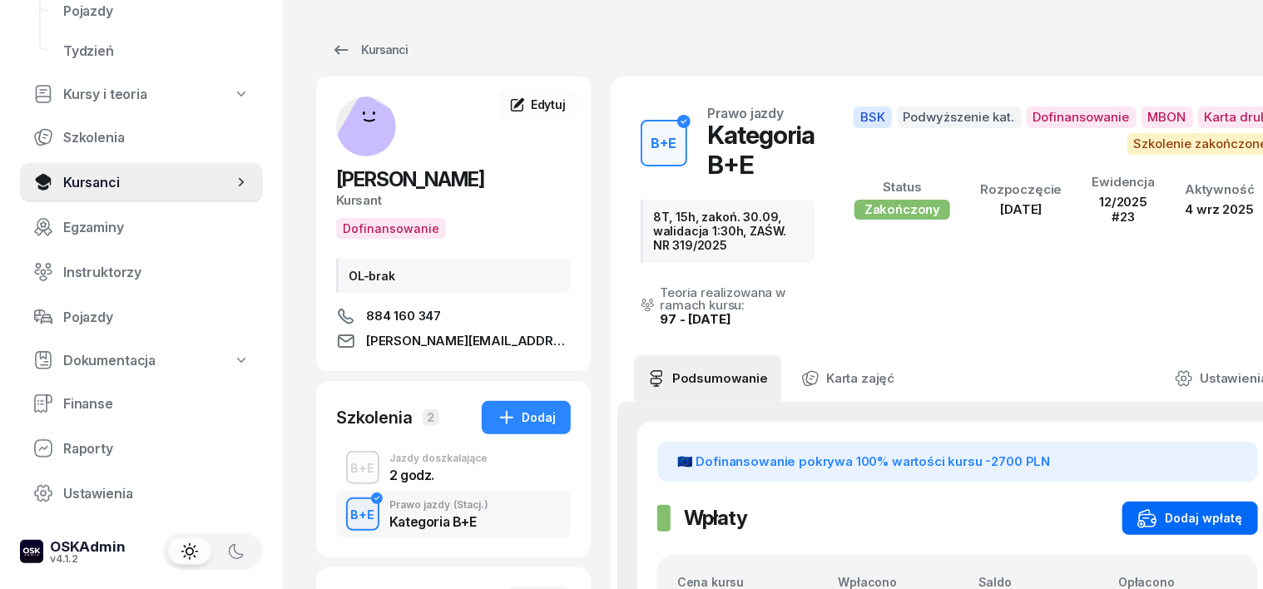
click at [1158, 513] on div "Dodaj wpłatę" at bounding box center [1190, 518] width 106 height 20
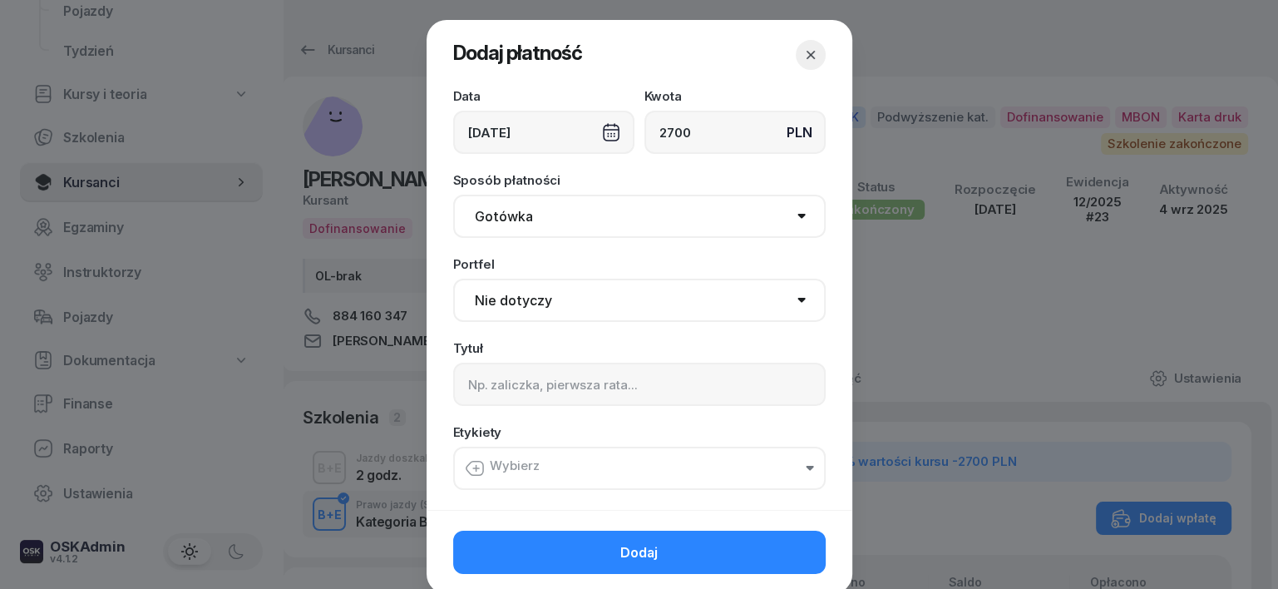
type input "2700"
click at [492, 218] on select "Gotówka Karta Przelew Płatności online BLIK" at bounding box center [639, 216] width 373 height 43
select select "transfer"
click at [453, 195] on select "Gotówka Karta Przelew Płatności online BLIK" at bounding box center [639, 216] width 373 height 43
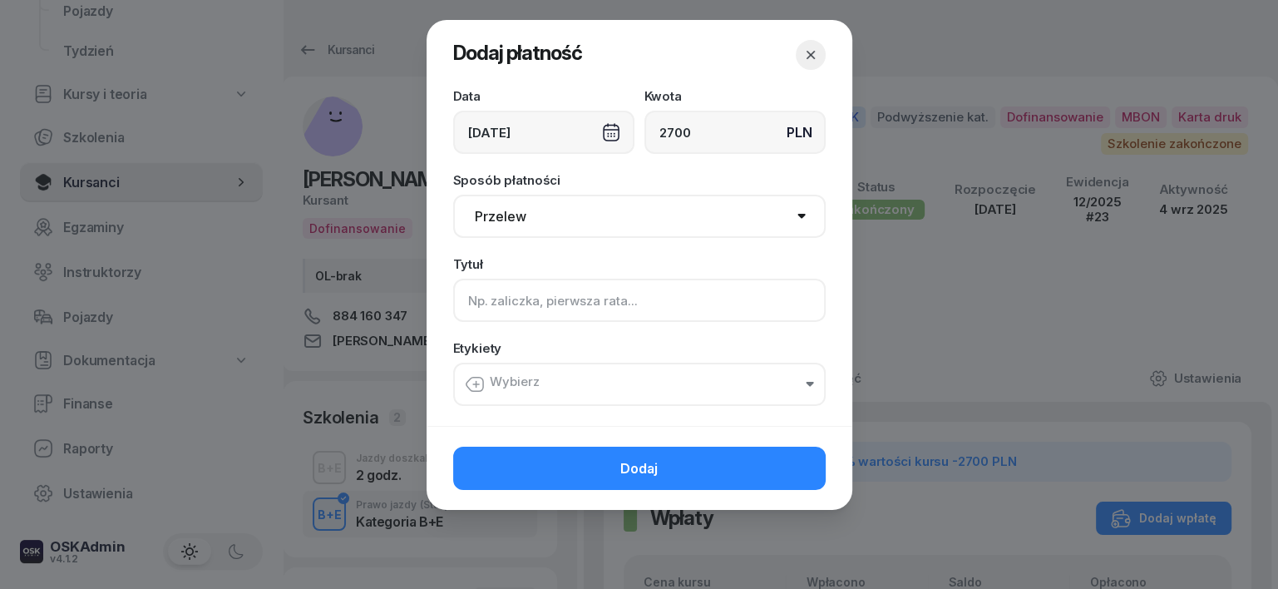
click at [466, 306] on input at bounding box center [639, 300] width 373 height 43
type input "b"
type input "BE - MARR F/25/09/2025 S"
click at [475, 378] on icon "button" at bounding box center [475, 384] width 20 height 20
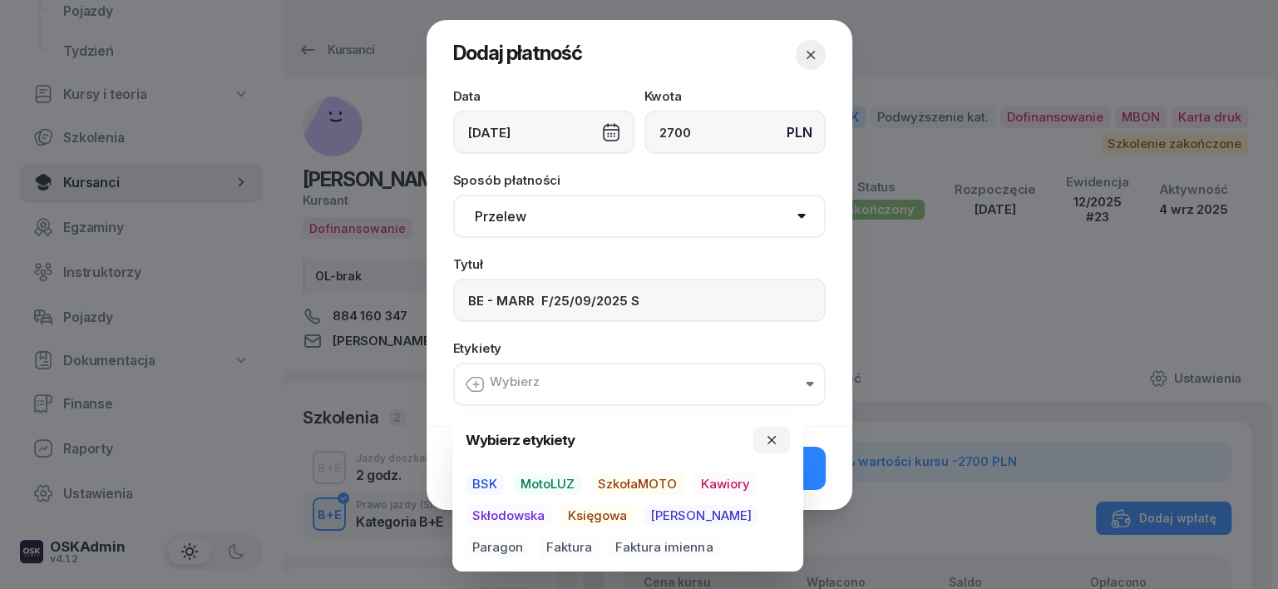
click at [486, 473] on span "BSK" at bounding box center [485, 484] width 38 height 22
click at [593, 518] on span "Księgowa" at bounding box center [597, 517] width 72 height 22
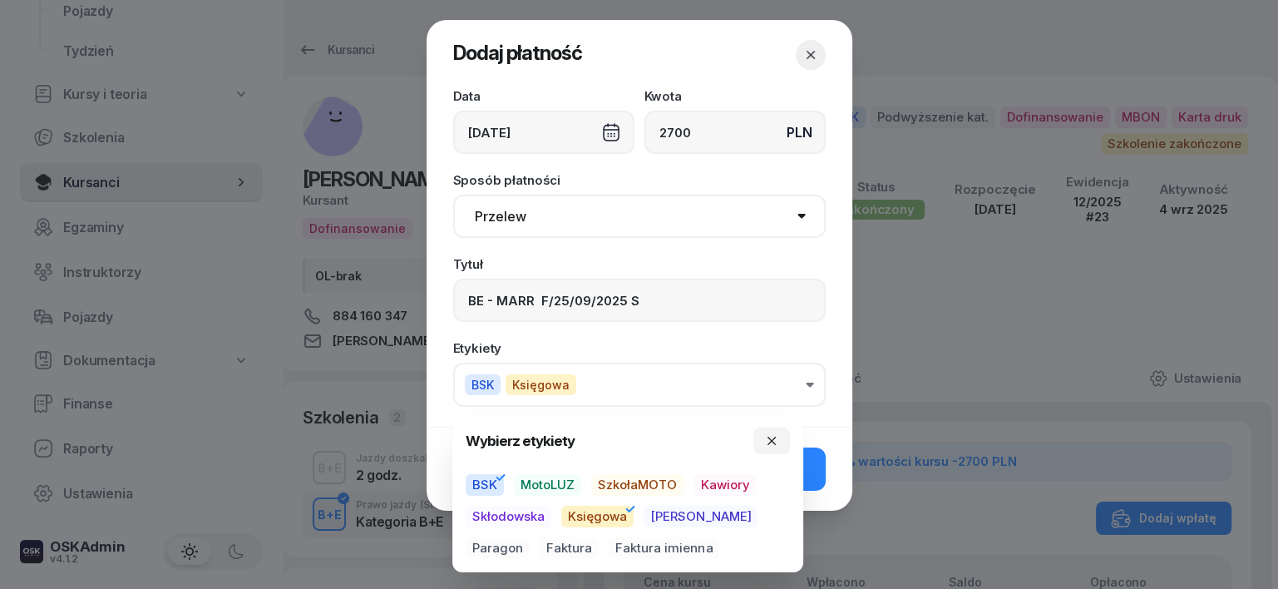
click at [540, 543] on span "Faktura" at bounding box center [569, 548] width 59 height 22
click at [769, 440] on icon "button" at bounding box center [771, 440] width 13 height 13
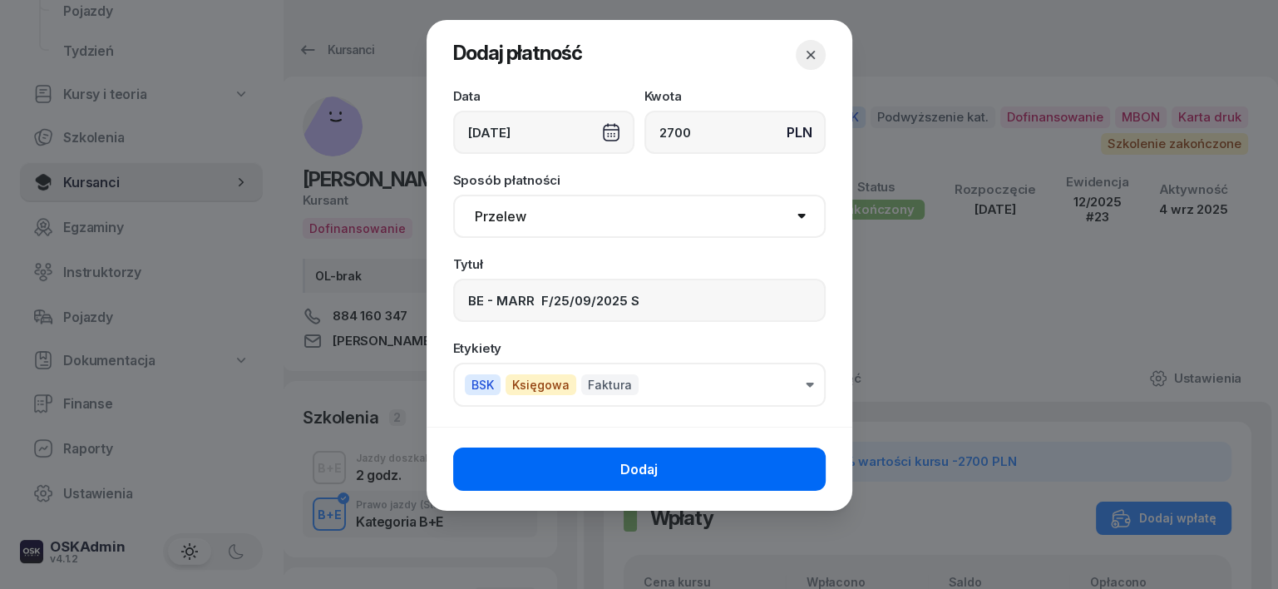
click at [798, 465] on button "Dodaj" at bounding box center [639, 468] width 373 height 43
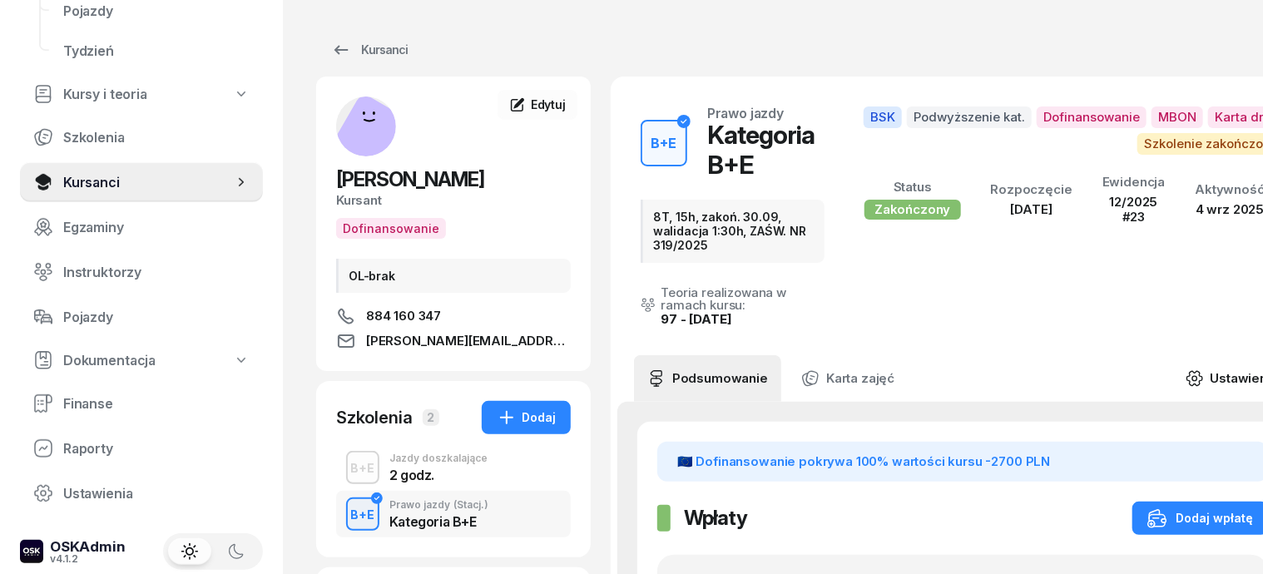
click at [1204, 369] on icon at bounding box center [1194, 378] width 18 height 18
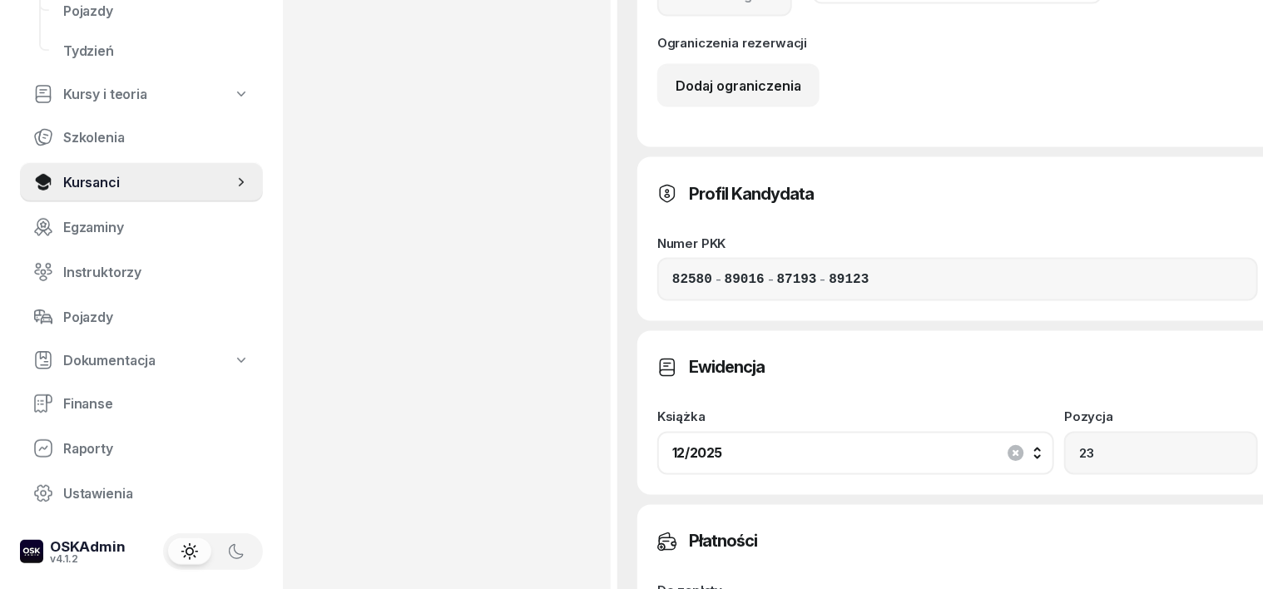
scroll to position [1248, 0]
type input "2"
type input "2702"
type input "27"
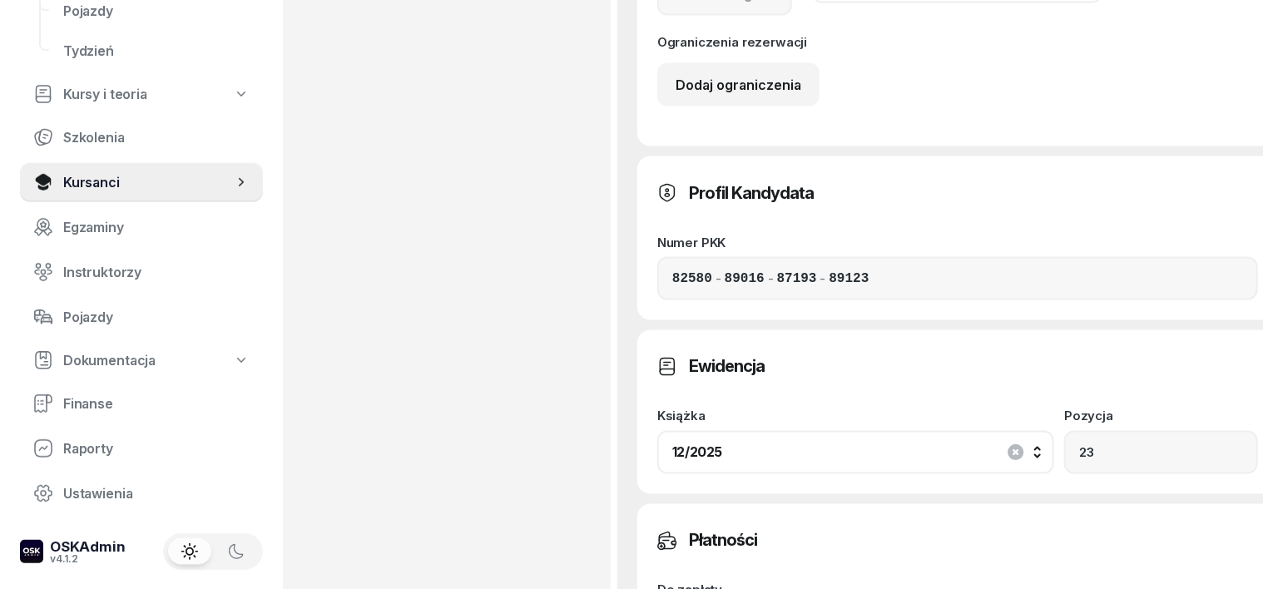
type input "2727"
type input "270"
type input "2970"
type input "2700"
type input "5400"
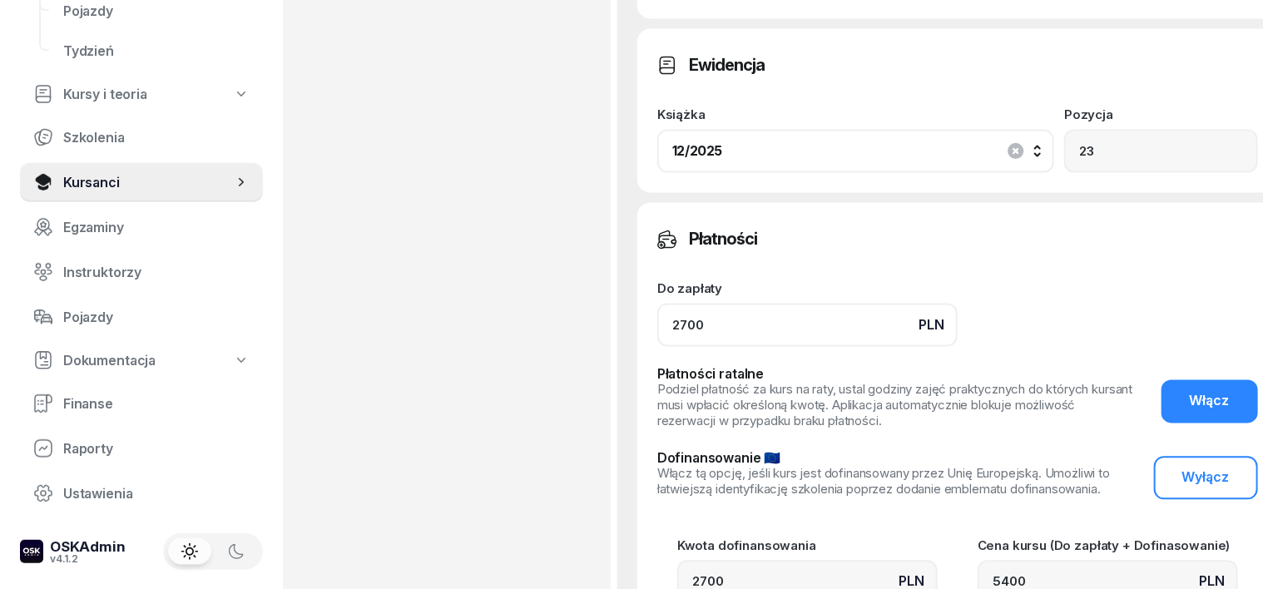
scroll to position [1664, 0]
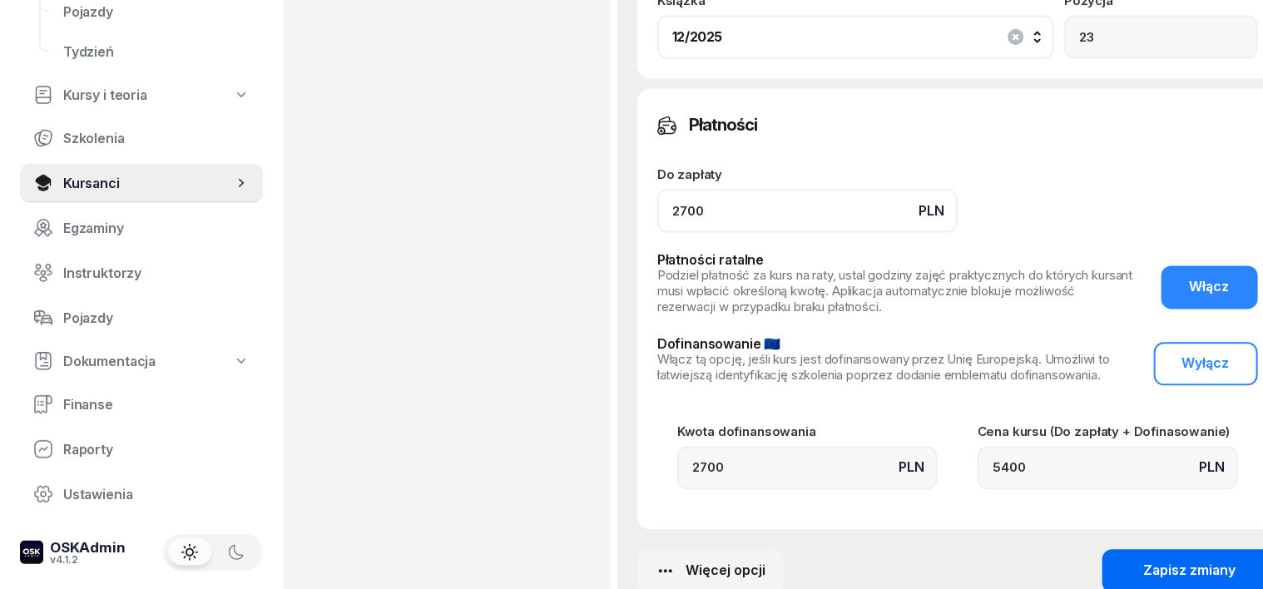
type input "2700"
click at [1144, 562] on div "Zapisz zmiany" at bounding box center [1190, 570] width 92 height 16
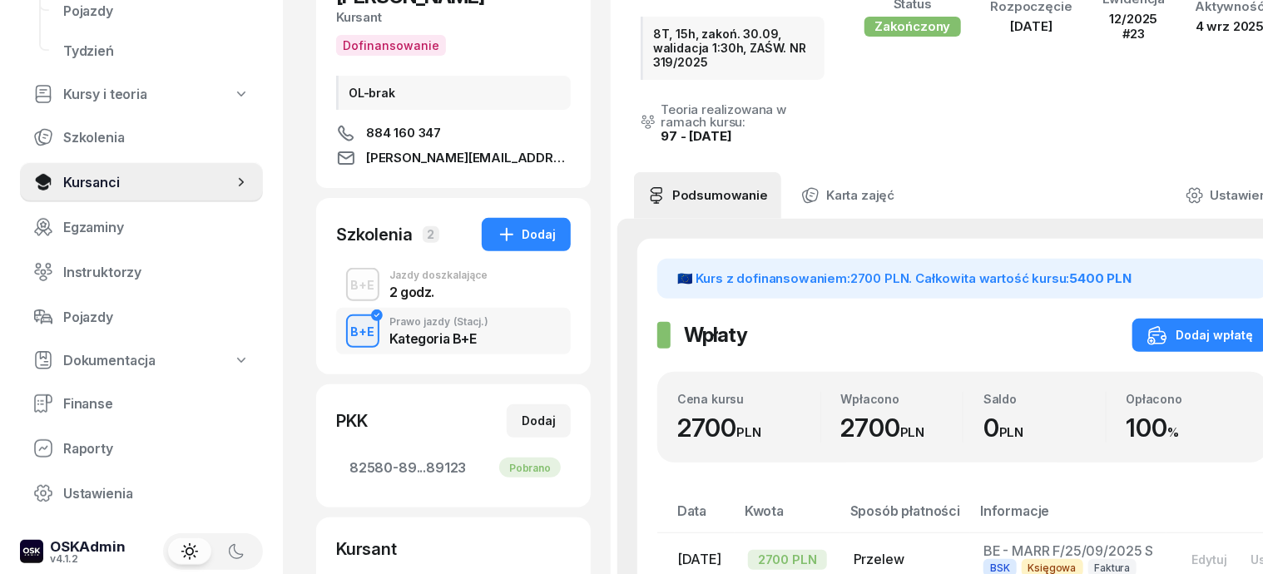
scroll to position [0, 0]
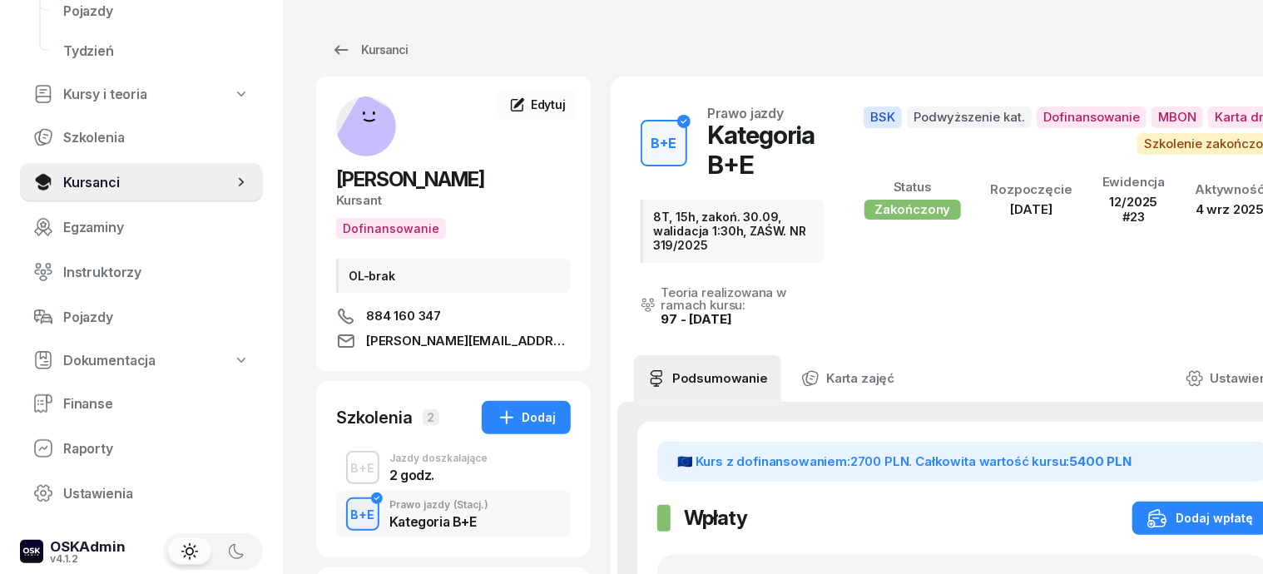
click at [1242, 452] on div "🇪🇺 Kurs z dofinansowaniem: 2700 PLN . Całkowita wartość kursu: 5400 PLN" at bounding box center [962, 462] width 571 height 20
click at [359, 52] on div "Kursanci" at bounding box center [369, 50] width 77 height 20
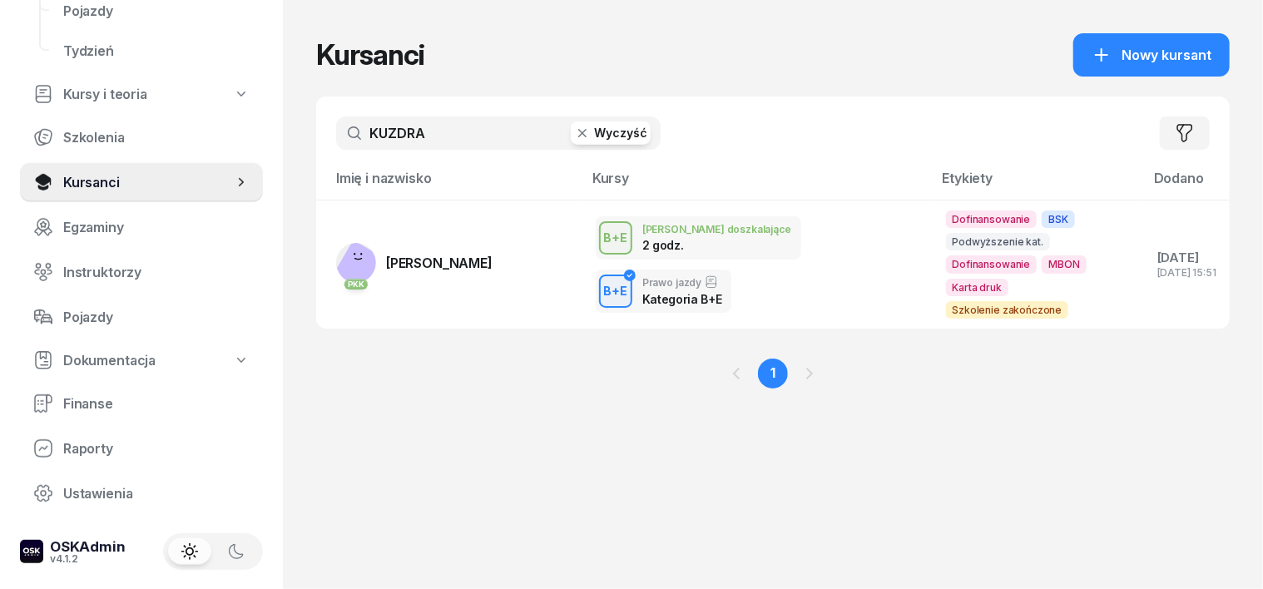
click at [574, 136] on icon "button" at bounding box center [582, 133] width 17 height 17
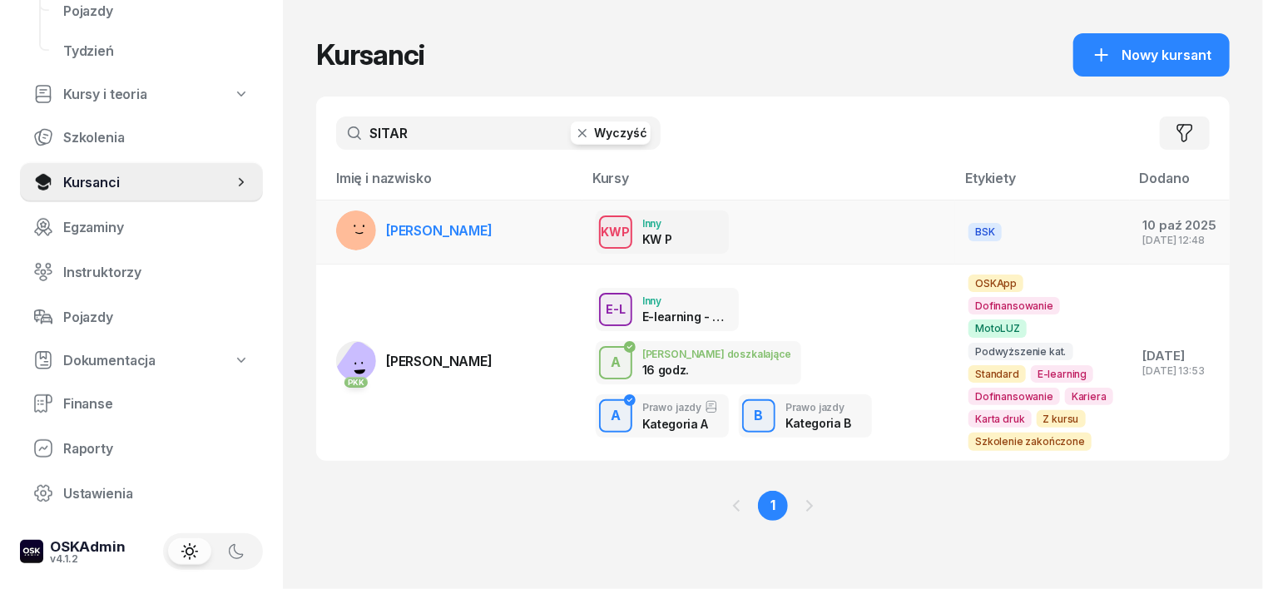
type input "SITAR"
click at [329, 223] on rect at bounding box center [355, 233] width 67 height 67
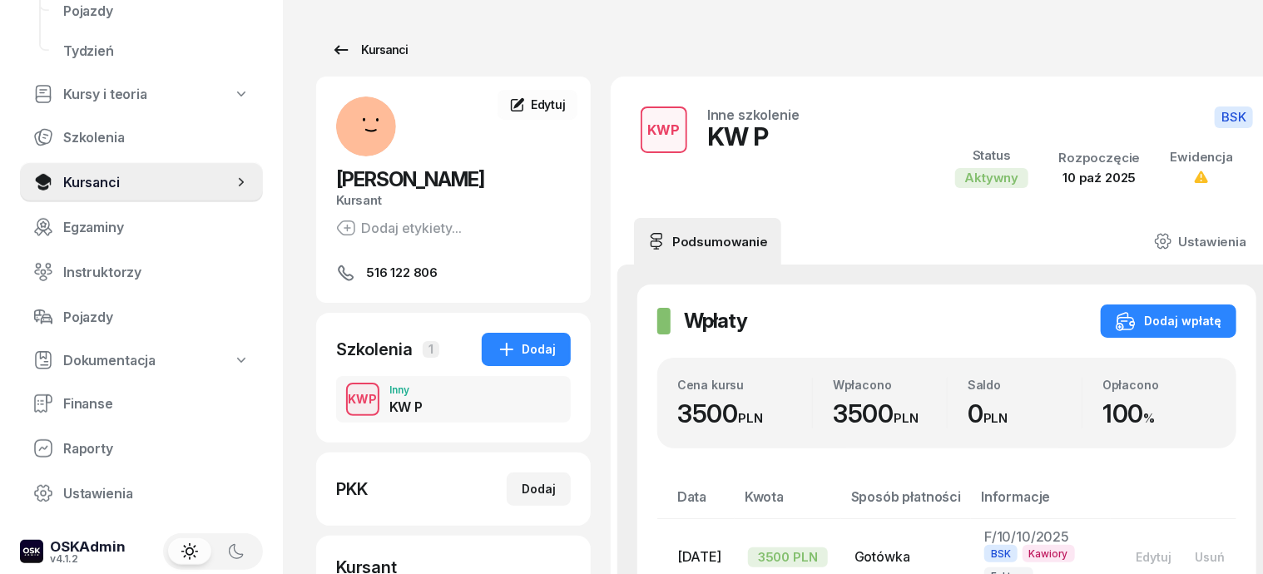
click at [342, 50] on div "Kursanci" at bounding box center [369, 50] width 77 height 20
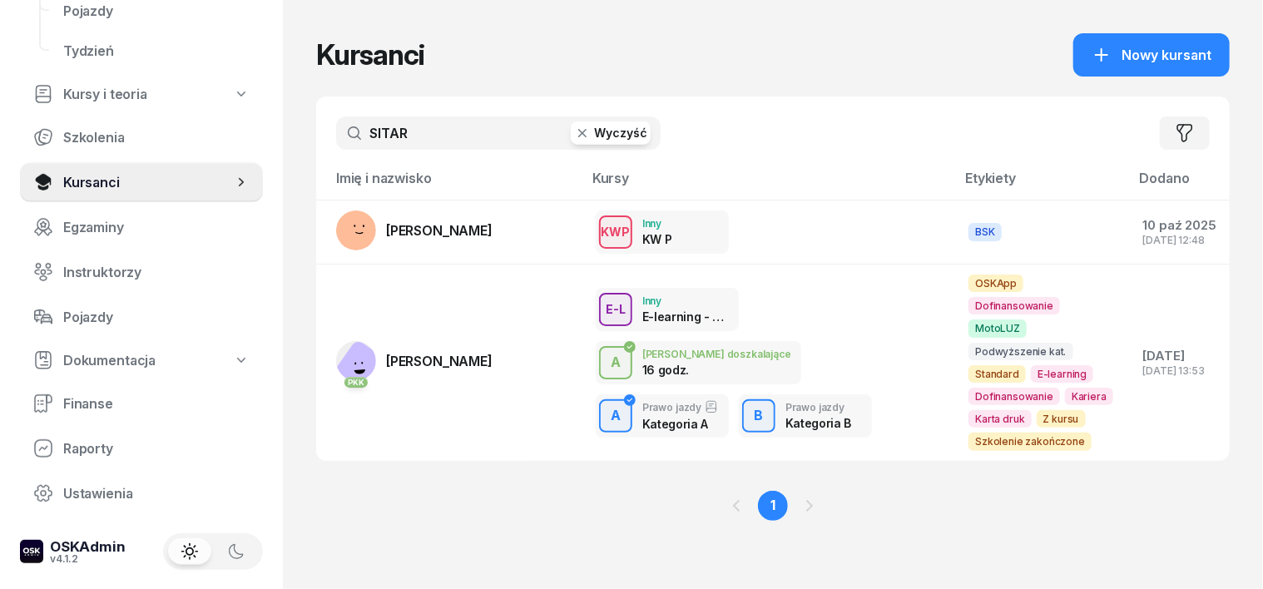
drag, startPoint x: 383, startPoint y: 130, endPoint x: 346, endPoint y: 146, distance: 41.0
click at [383, 130] on input "SITAR" at bounding box center [498, 132] width 324 height 33
type input "S"
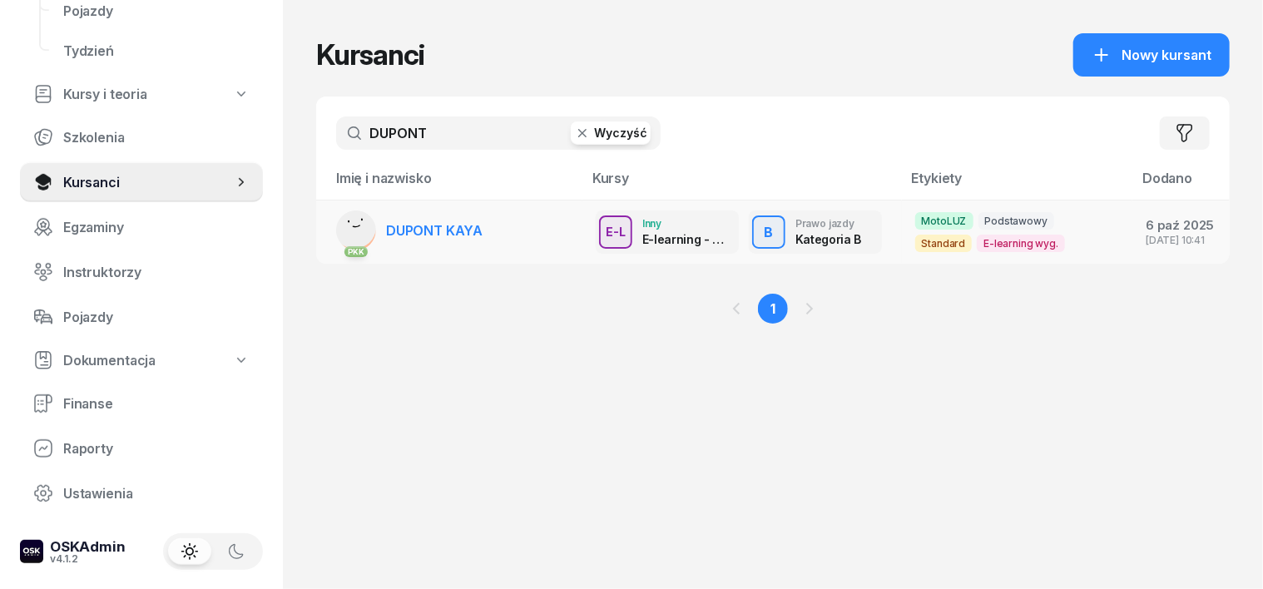
type input "DUPONT"
click at [324, 232] on rect at bounding box center [354, 226] width 61 height 61
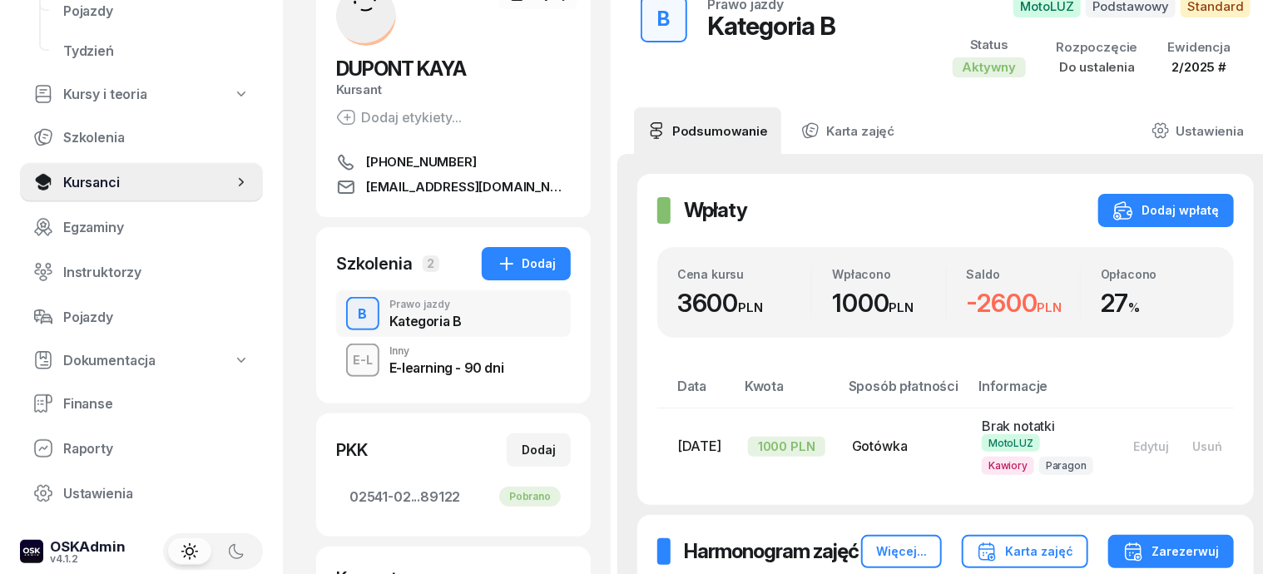
scroll to position [208, 0]
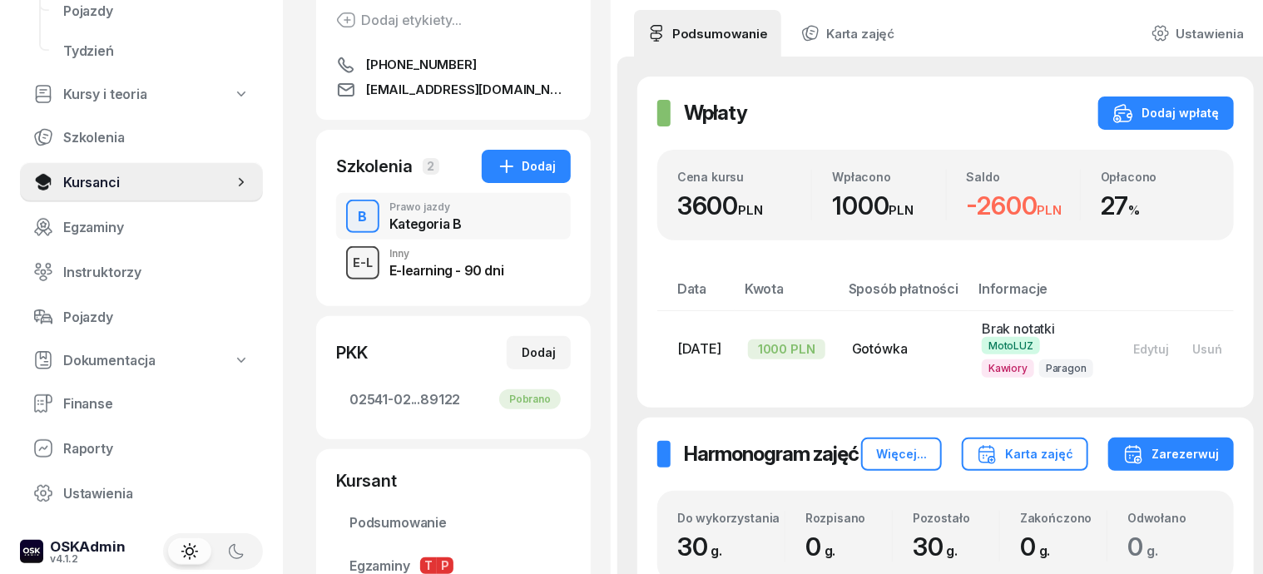
click at [346, 263] on div "E-L" at bounding box center [362, 262] width 33 height 21
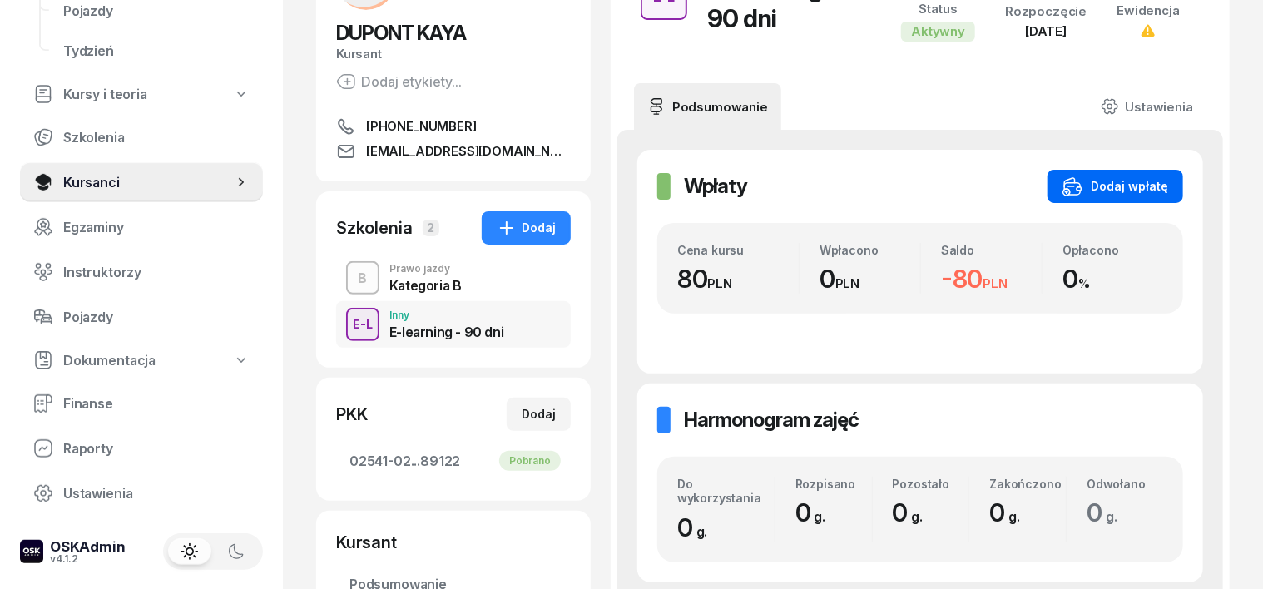
scroll to position [208, 0]
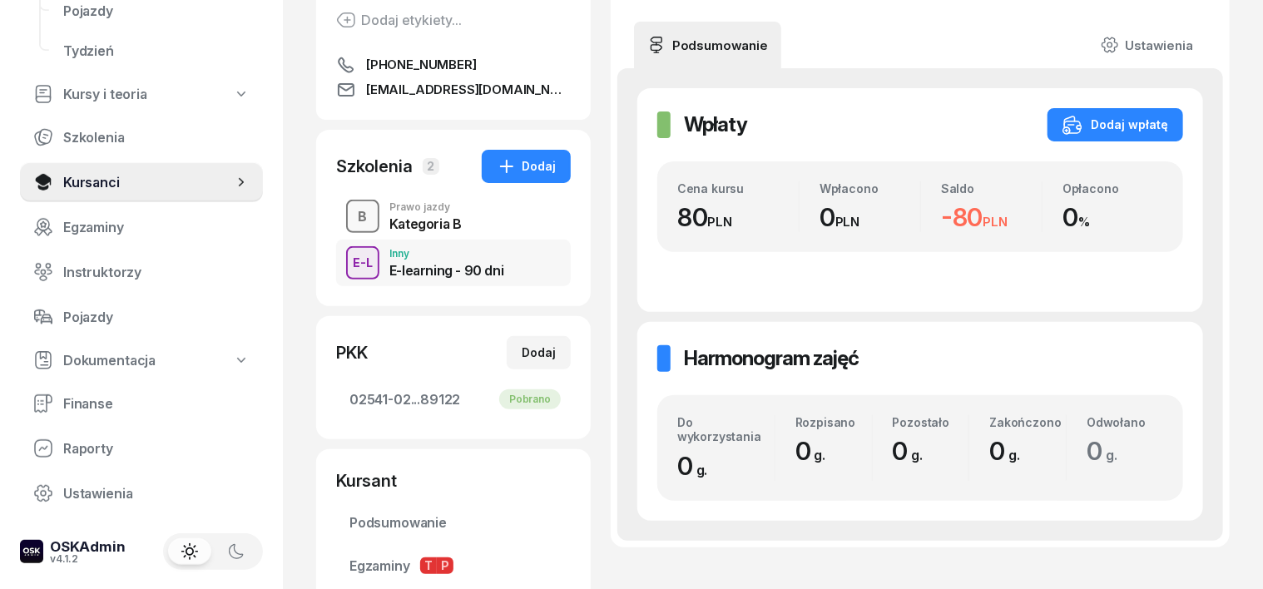
click at [352, 210] on div "B" at bounding box center [363, 216] width 22 height 22
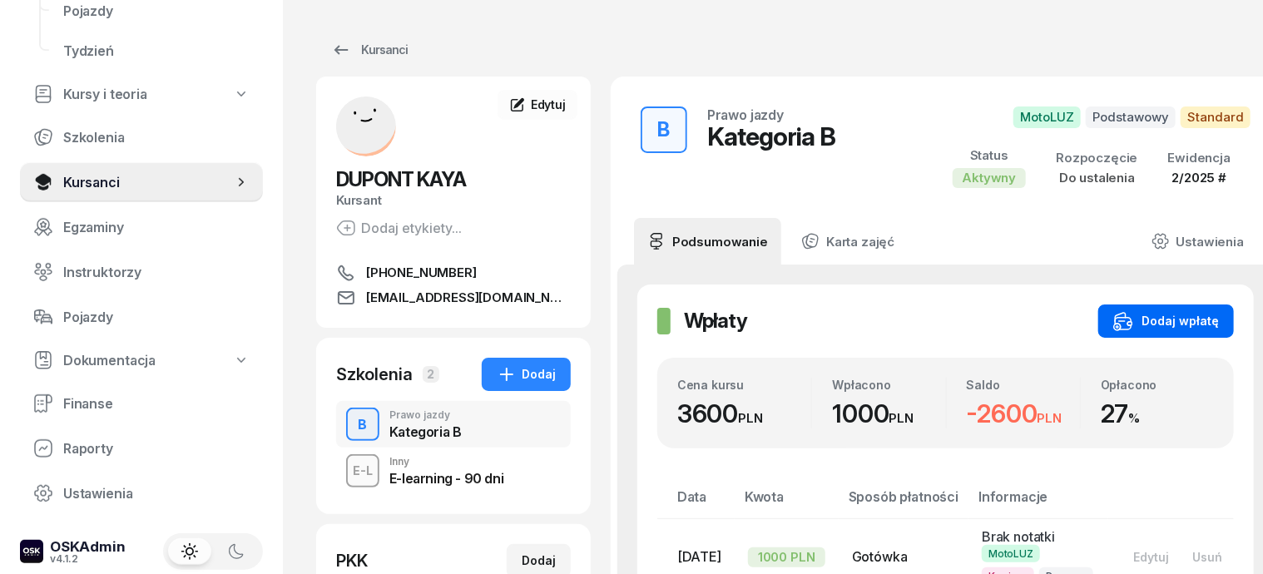
click at [1191, 319] on div "Dodaj wpłatę" at bounding box center [1166, 321] width 106 height 20
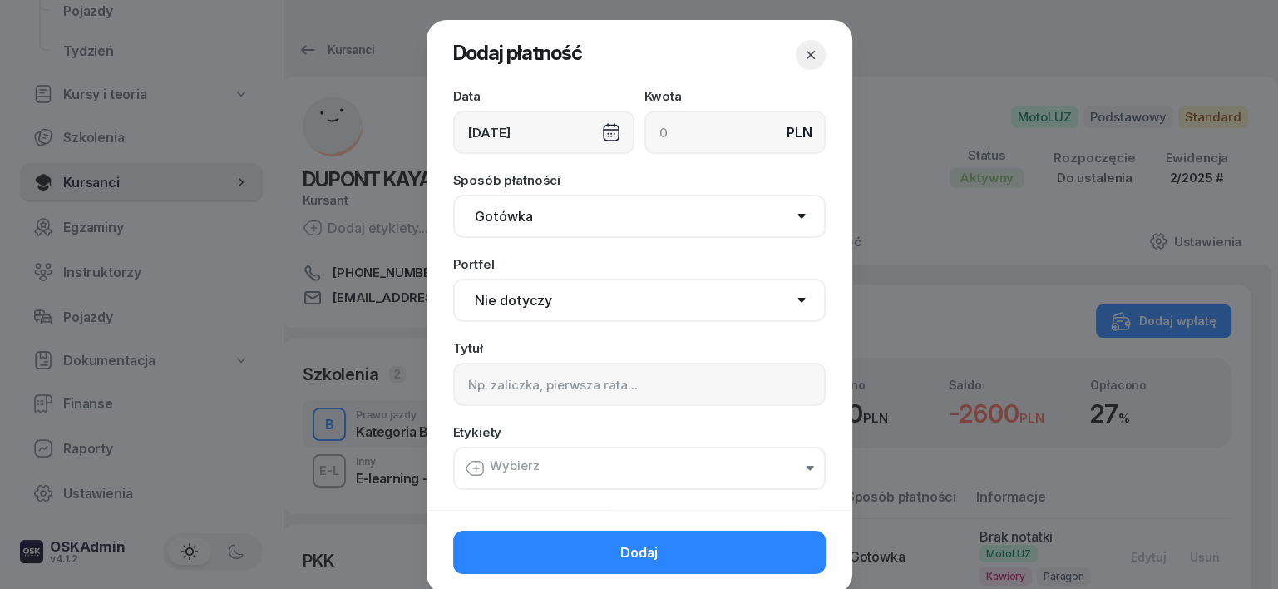
click at [803, 52] on icon "button" at bounding box center [811, 55] width 17 height 17
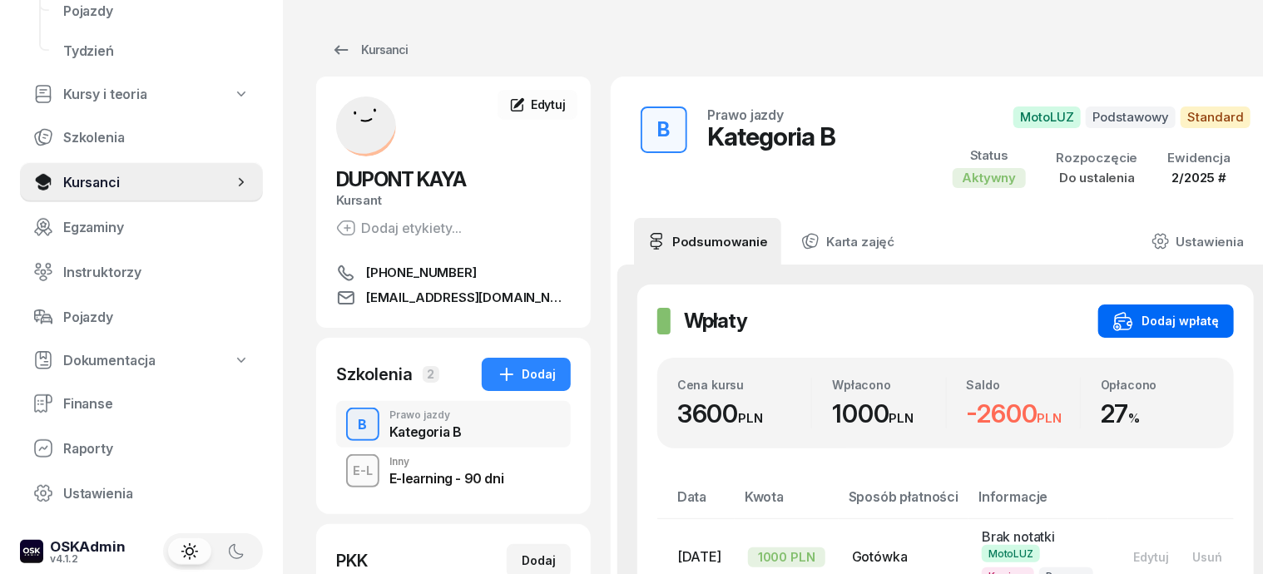
click at [1181, 326] on div "Dodaj wpłatę" at bounding box center [1166, 321] width 106 height 20
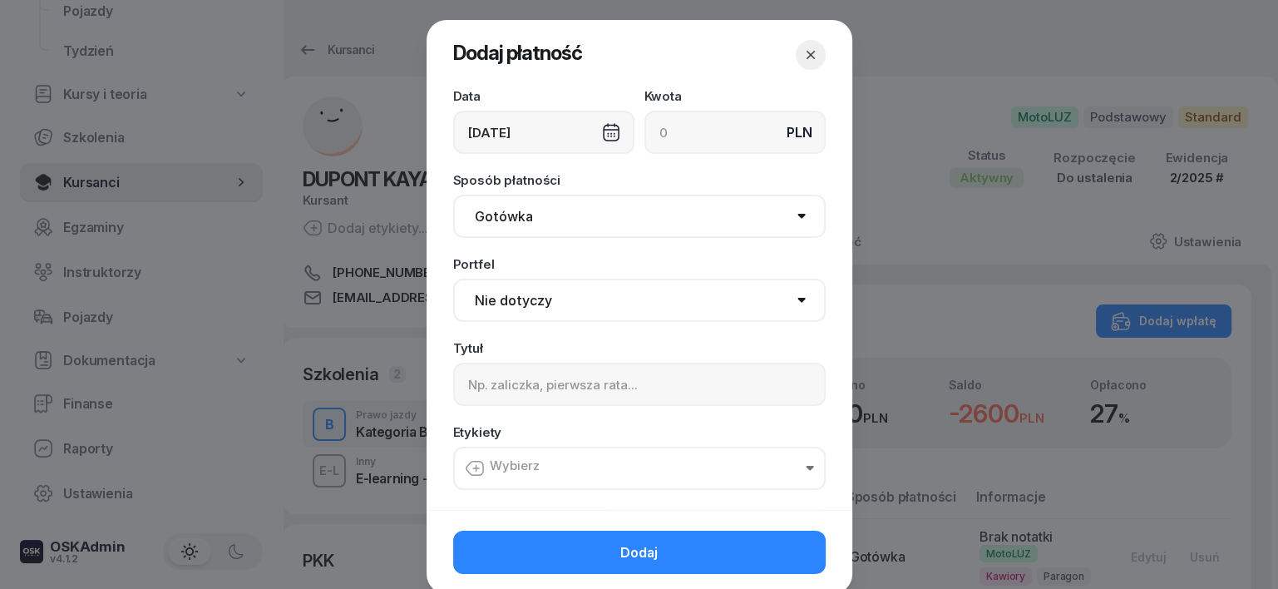
click at [803, 47] on icon "button" at bounding box center [811, 55] width 17 height 17
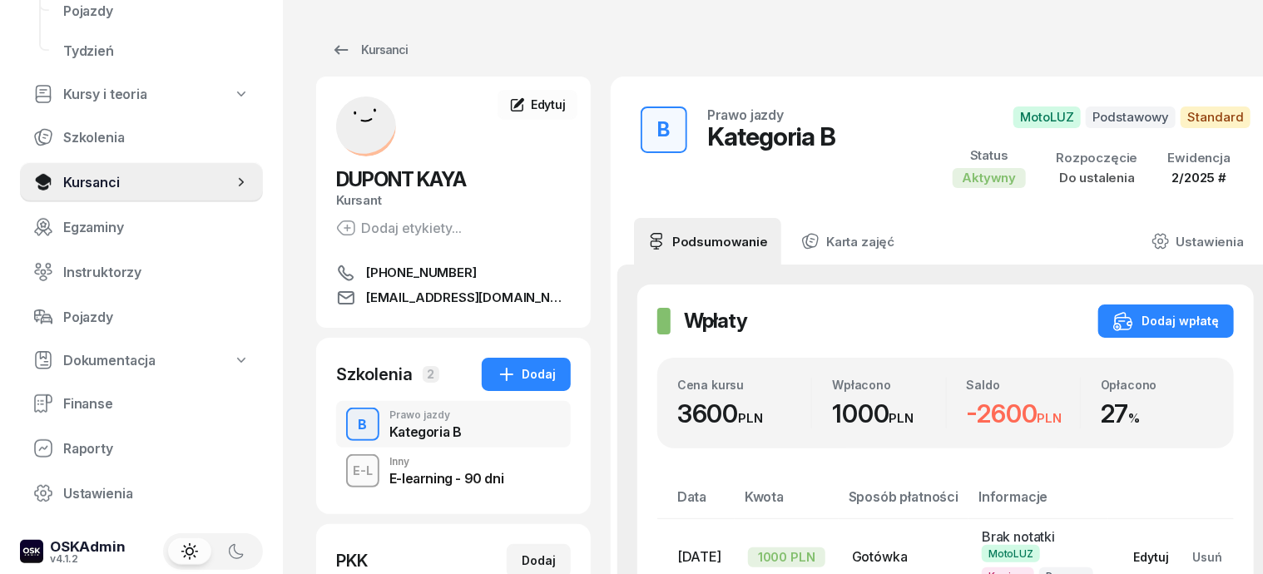
click at [1148, 552] on div "Edytuj" at bounding box center [1151, 557] width 36 height 14
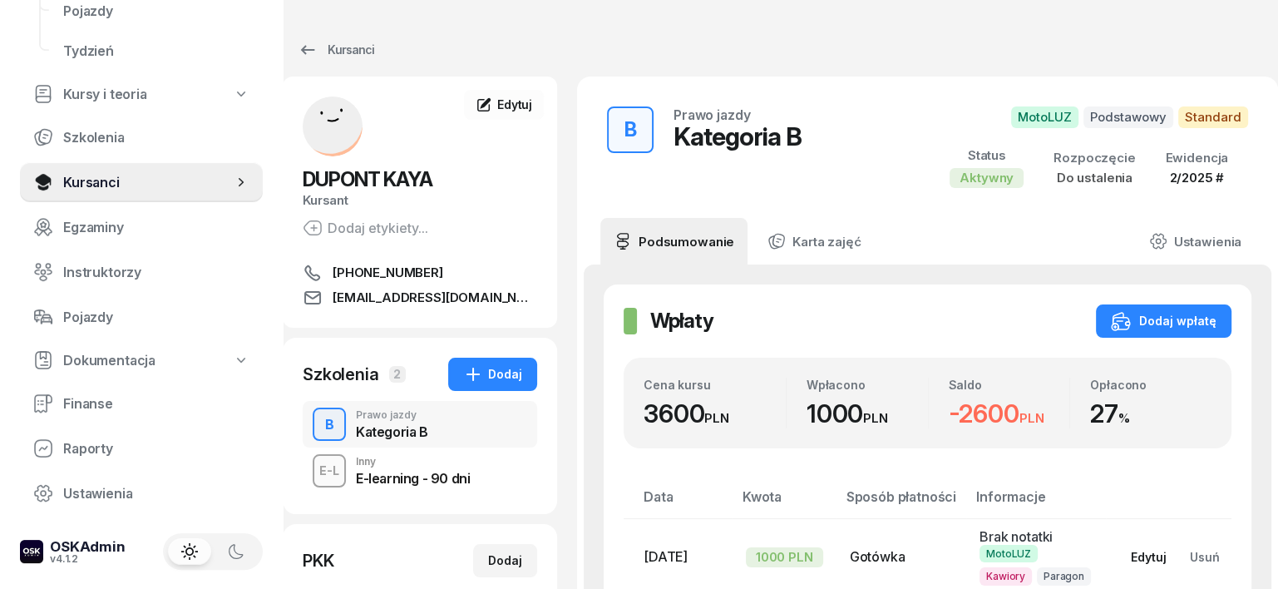
select select "67eb9ff40a04ba7908a5e502"
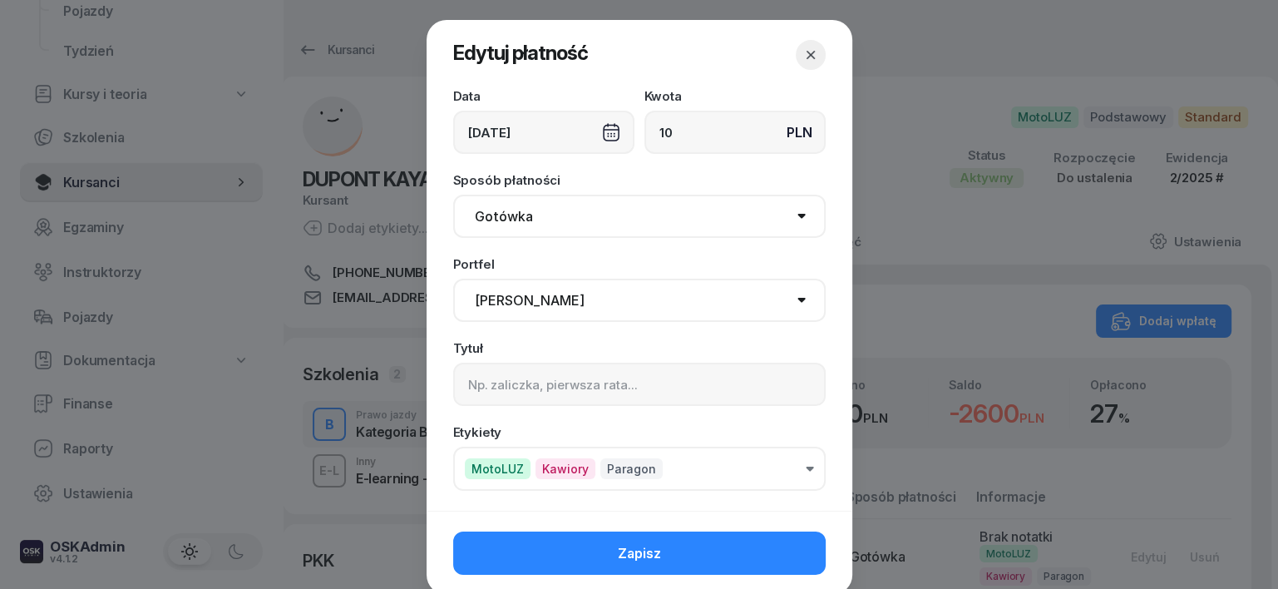
type input "1"
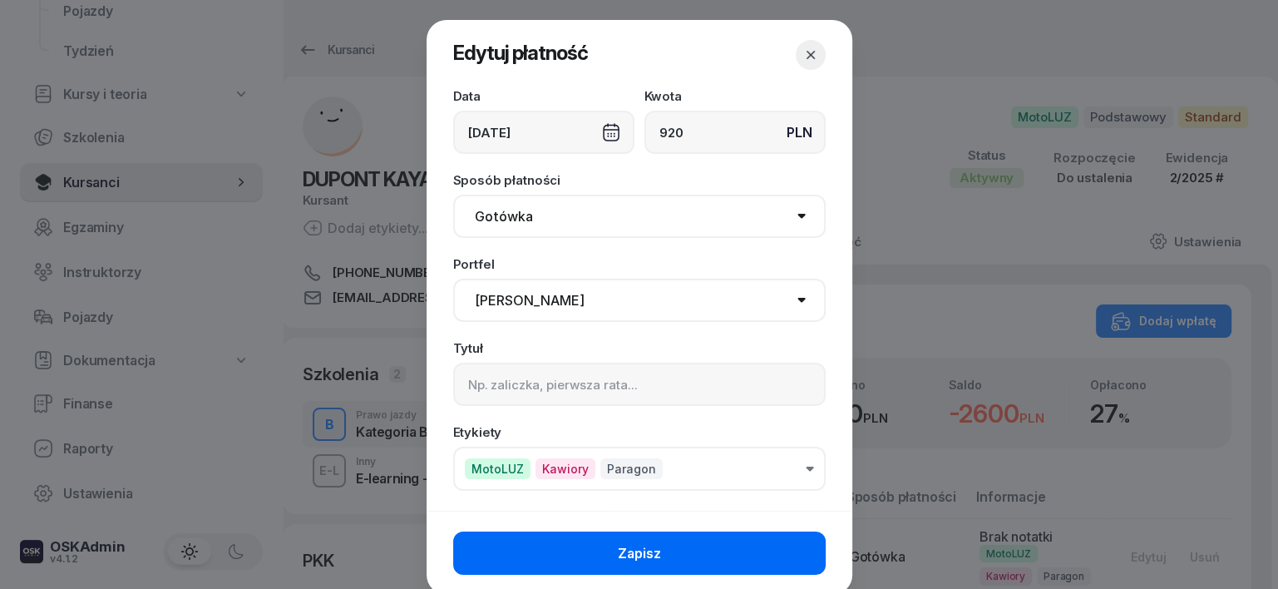
type input "920"
click at [787, 549] on button "Zapisz" at bounding box center [639, 552] width 373 height 43
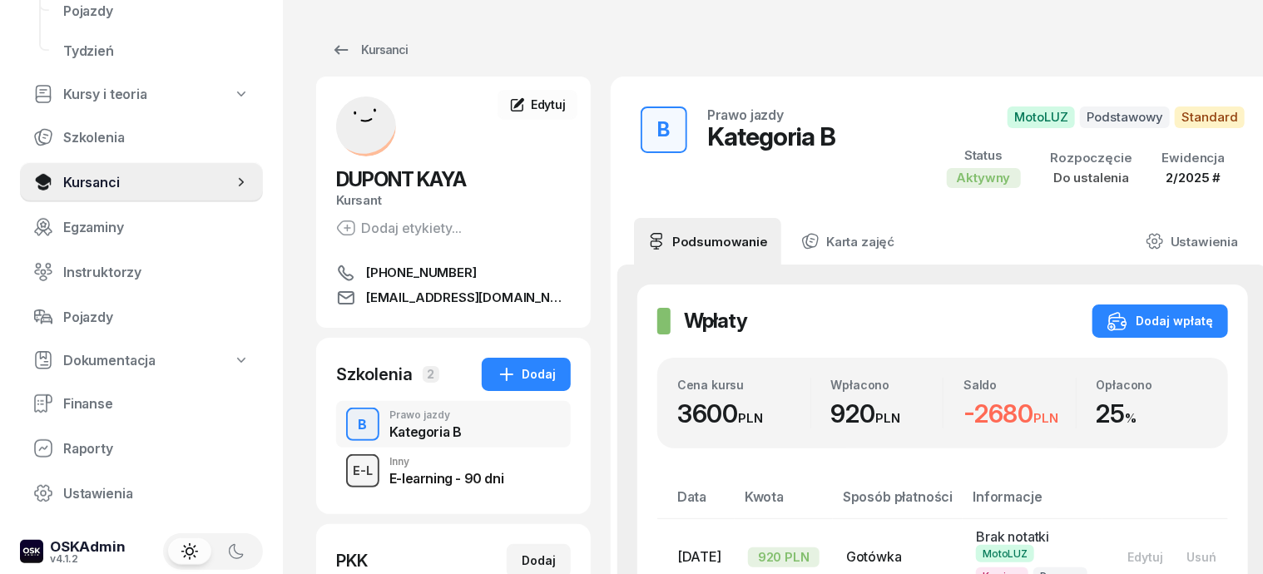
click at [346, 469] on div "E-L" at bounding box center [362, 470] width 33 height 21
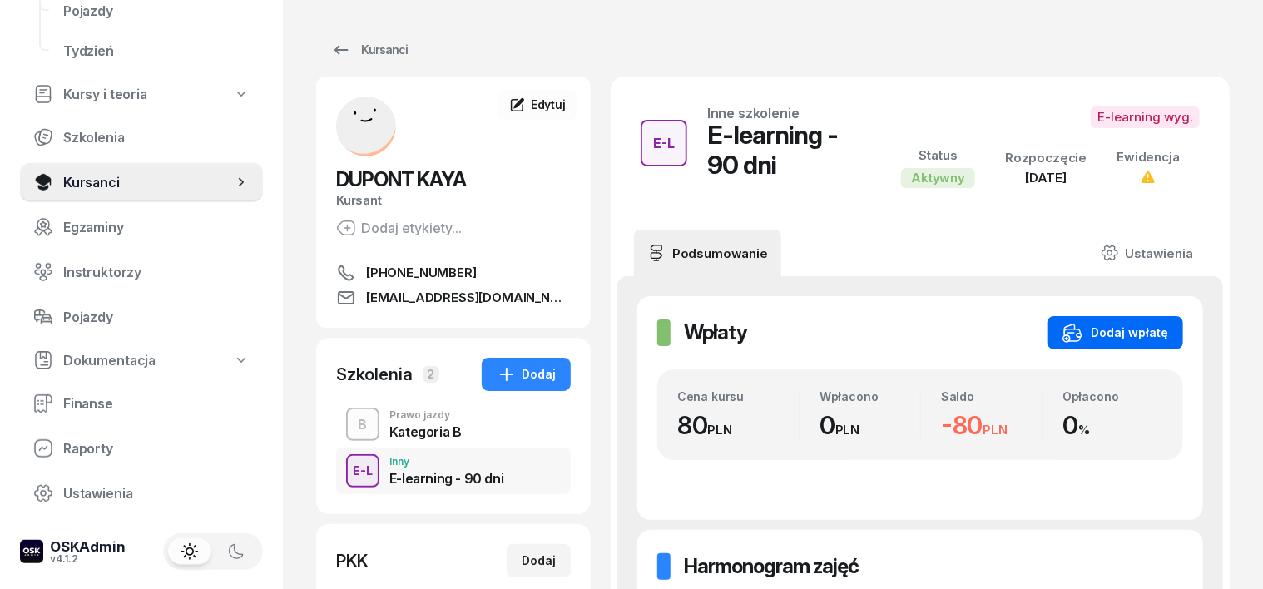
click at [1168, 323] on div "Dodaj wpłatę" at bounding box center [1115, 333] width 106 height 20
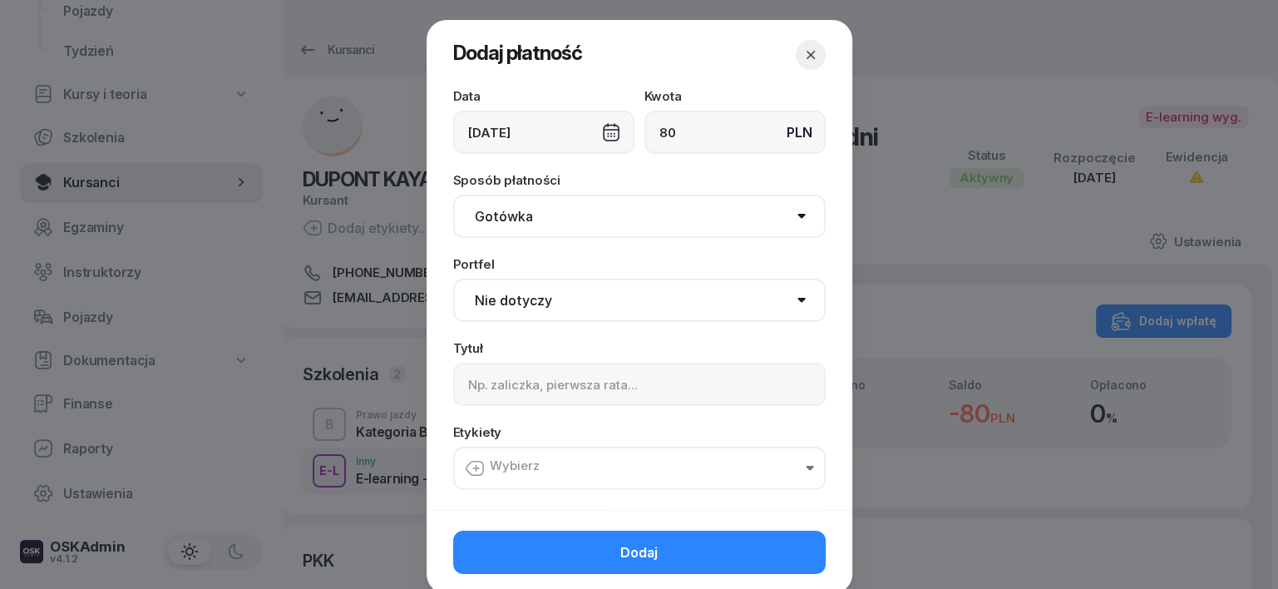
type input "80"
click at [471, 376] on input at bounding box center [639, 384] width 373 height 43
click at [487, 386] on input "B - elearn." at bounding box center [639, 384] width 373 height 43
type input "B - e-learn."
click at [468, 464] on icon "button" at bounding box center [475, 468] width 20 height 20
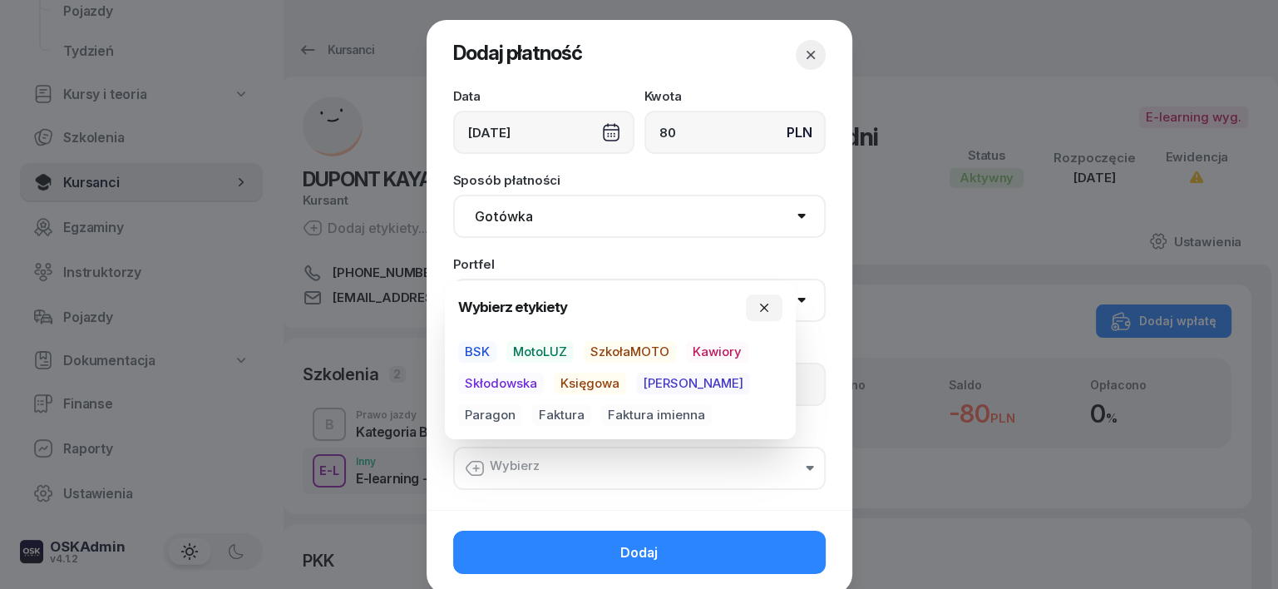
click at [538, 346] on span "MotoLUZ" at bounding box center [540, 352] width 67 height 22
click at [724, 345] on span "Kawiory" at bounding box center [717, 352] width 62 height 22
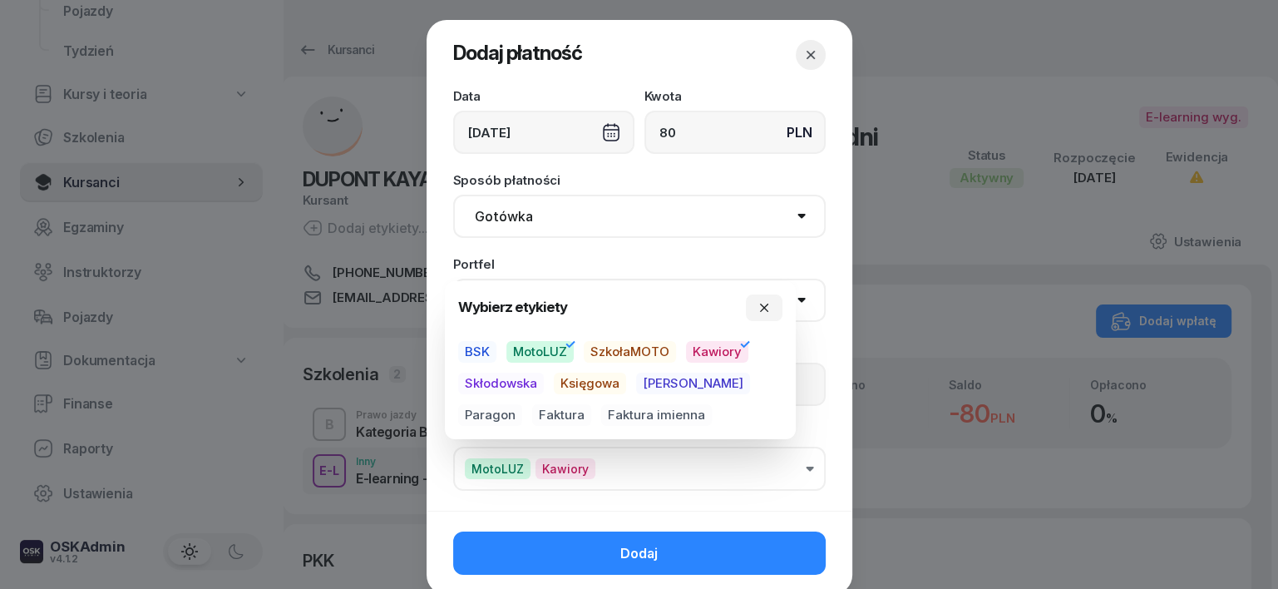
click at [522, 404] on span "Paragon" at bounding box center [490, 415] width 64 height 22
